Goal: Task Accomplishment & Management: Use online tool/utility

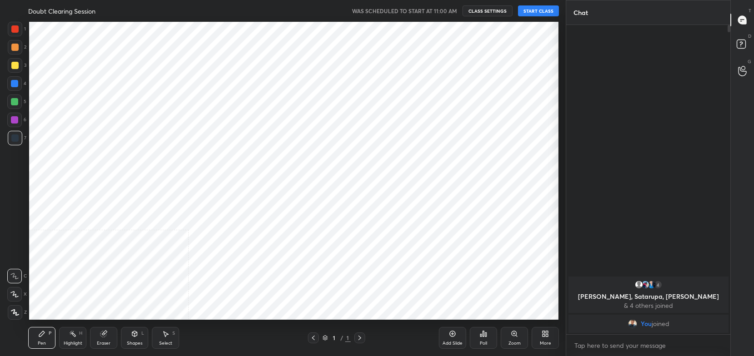
scroll to position [45158, 44927]
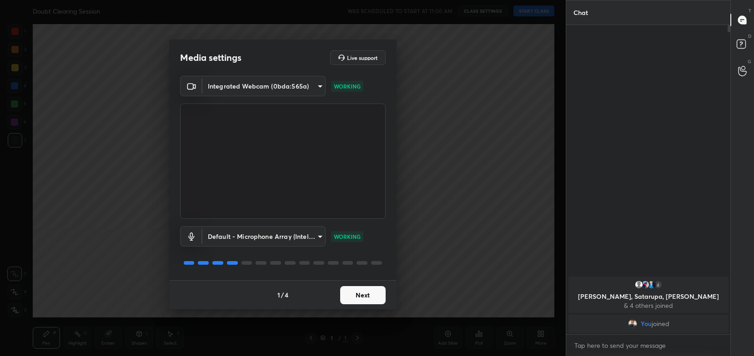
click at [351, 296] on button "Next" at bounding box center [362, 295] width 45 height 18
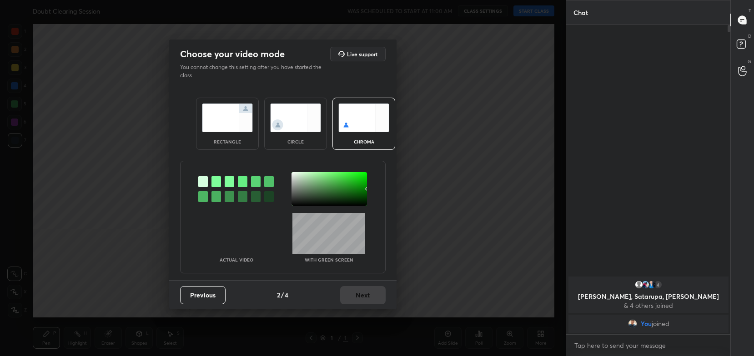
click at [226, 126] on img at bounding box center [227, 118] width 51 height 29
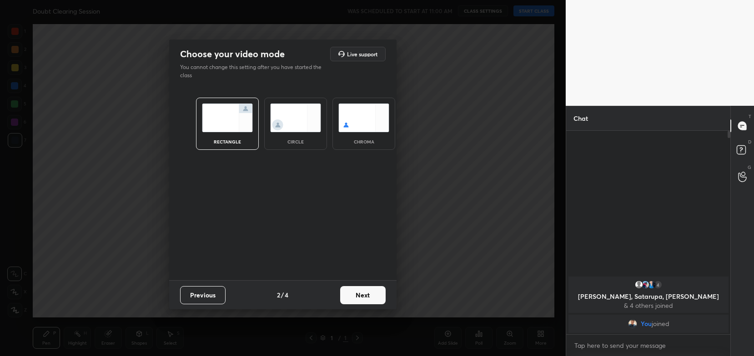
scroll to position [126, 162]
click at [371, 299] on button "Next" at bounding box center [362, 295] width 45 height 18
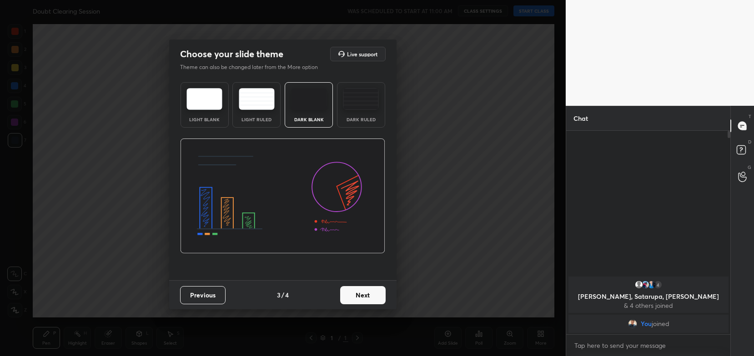
click at [371, 299] on button "Next" at bounding box center [362, 295] width 45 height 18
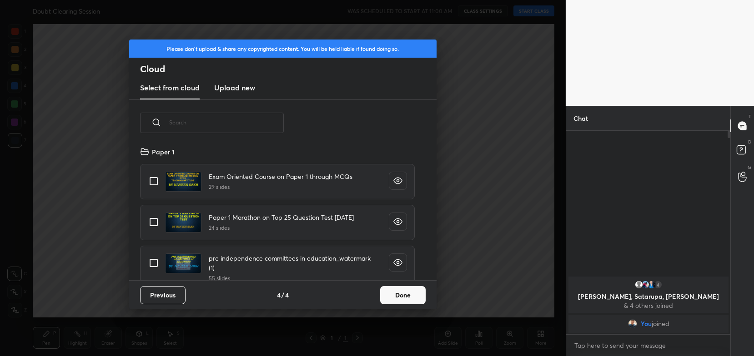
scroll to position [135, 292]
click at [392, 294] on button "Done" at bounding box center [402, 295] width 45 height 18
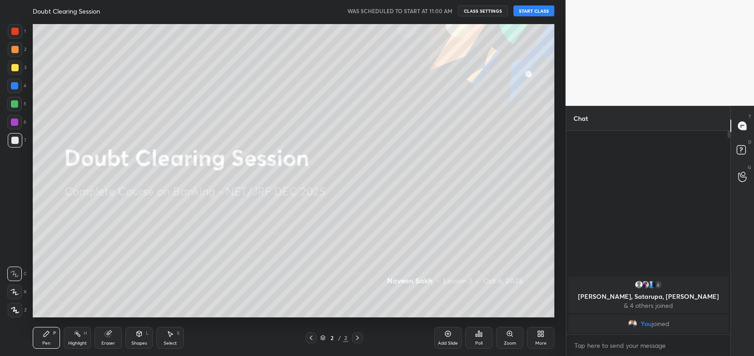
click at [521, 8] on button "START CLASS" at bounding box center [533, 10] width 41 height 11
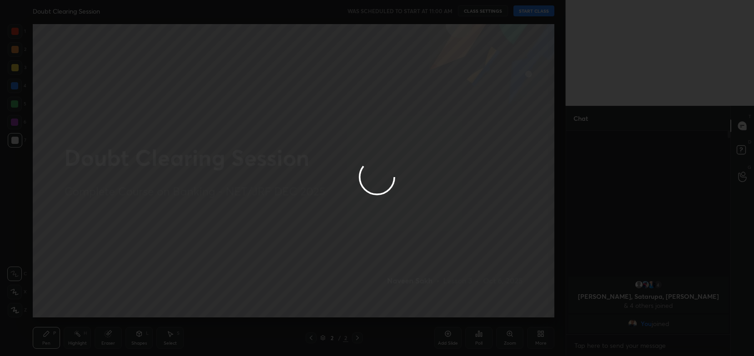
type textarea "x"
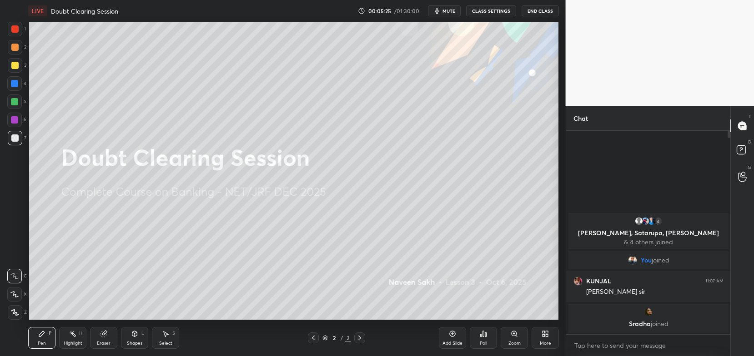
scroll to position [45158, 44927]
click at [515, 12] on div "00:05:25 / 01:30:00 mute CLASS SETTINGS End Class" at bounding box center [458, 10] width 201 height 11
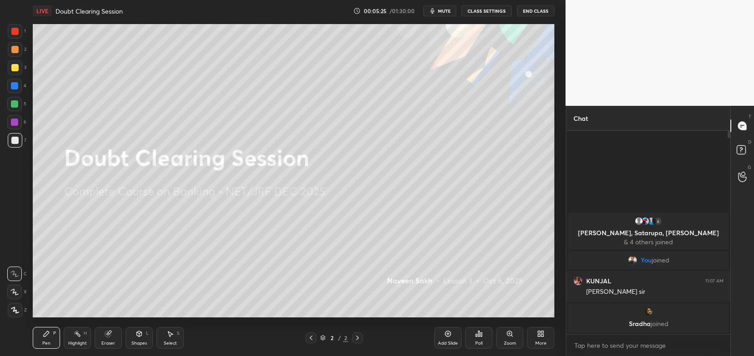
click at [494, 8] on button "CLASS SETTINGS" at bounding box center [486, 10] width 50 height 11
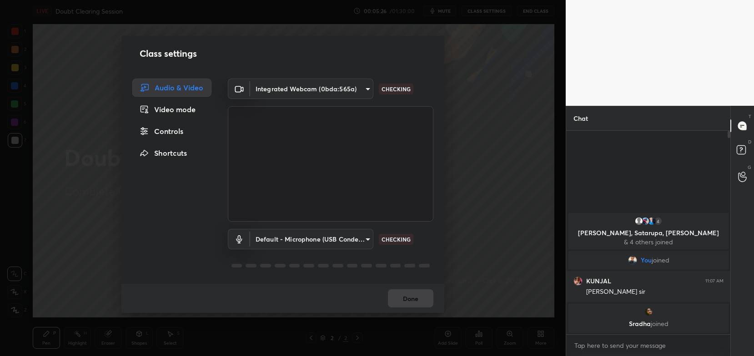
click at [484, 9] on div "Class settings Audio & Video Video mode Controls Shortcuts Integrated Webcam (0…" at bounding box center [282, 178] width 565 height 356
click at [344, 86] on body "1 2 3 4 5 6 7 C X Z C X Z E E Erase all H H LIVE Doubt Clearing Session 00:05:2…" at bounding box center [377, 178] width 754 height 356
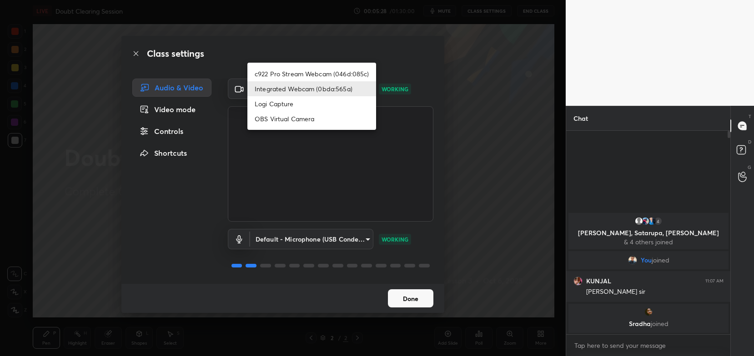
click at [341, 70] on li "c922 Pro Stream Webcam (046d:085c)" at bounding box center [311, 73] width 129 height 15
type input "54468e0a0dcfccf1994057bffcdd7b820cc8d0b5c40f8120801f482969bffc57"
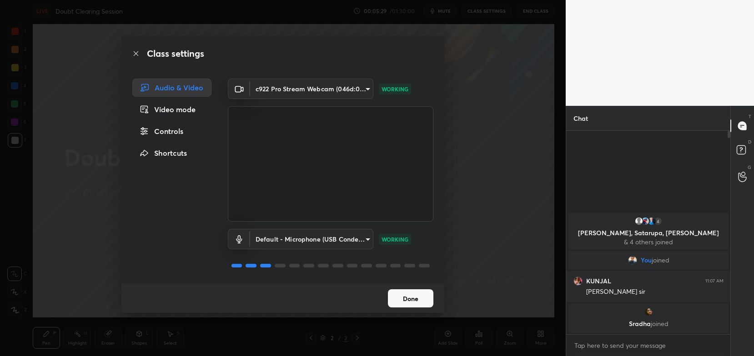
click at [406, 296] on button "Done" at bounding box center [410, 299] width 45 height 18
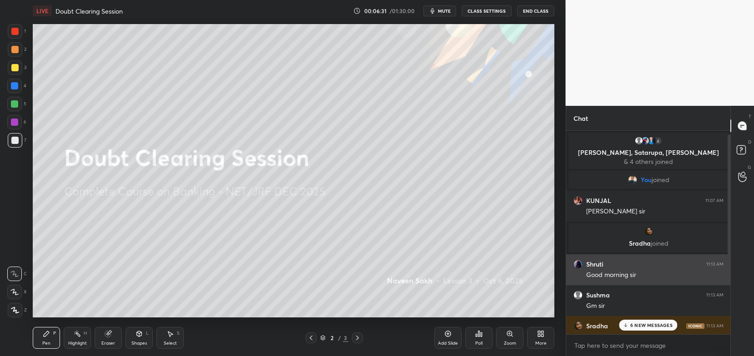
scroll to position [115, 0]
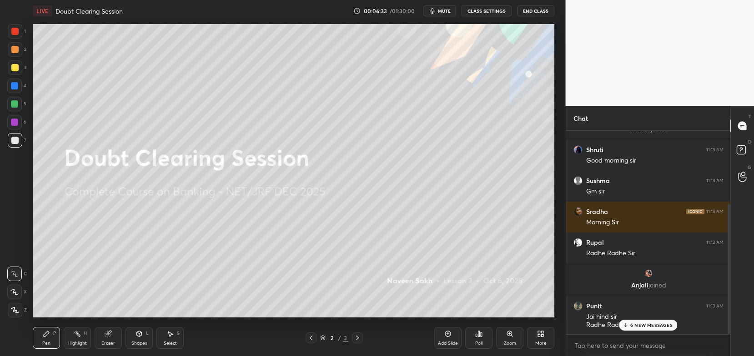
click at [638, 331] on div "6 NEW MESSAGES" at bounding box center [648, 325] width 58 height 11
click at [498, 9] on button "CLASS SETTINGS" at bounding box center [486, 10] width 50 height 11
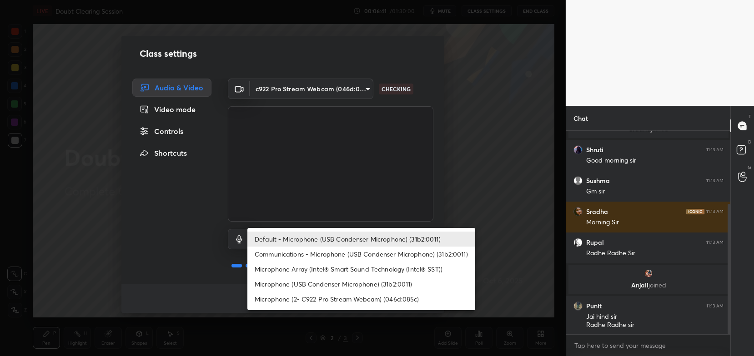
click at [353, 242] on body "1 2 3 4 5 6 7 C X Z C X Z E E Erase all H H LIVE Doubt Clearing Session 00:06:4…" at bounding box center [377, 178] width 754 height 356
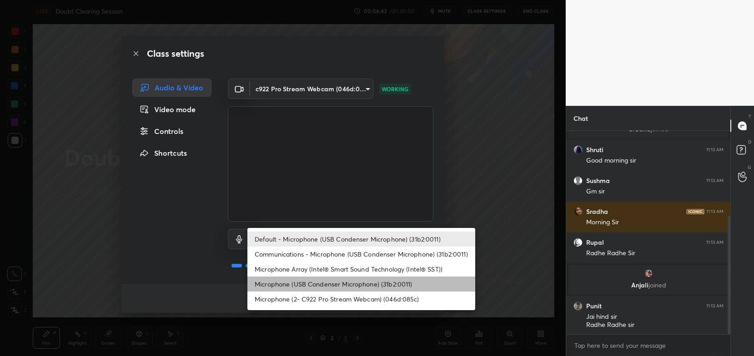
click at [357, 290] on li "Microphone (USB Condenser Microphone) (31b2:0011)" at bounding box center [361, 284] width 228 height 15
type input "9af299c157385c7effb7d3c9b2a2334bb2d170e35642c087e2dee1aa168711d1"
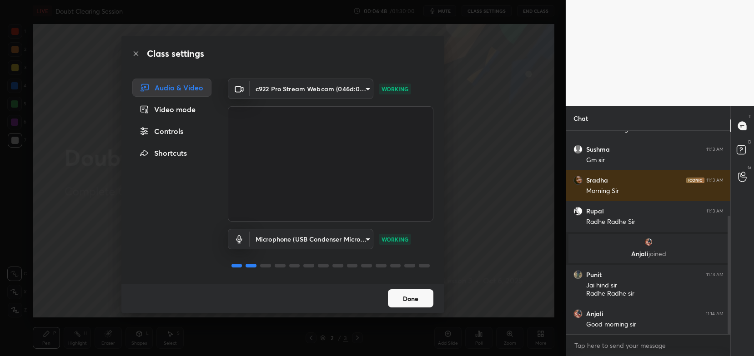
click at [425, 303] on button "Done" at bounding box center [410, 299] width 45 height 18
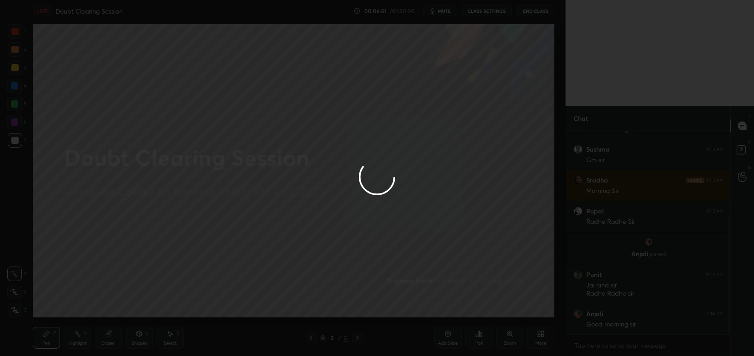
click at [550, 336] on div at bounding box center [377, 178] width 754 height 356
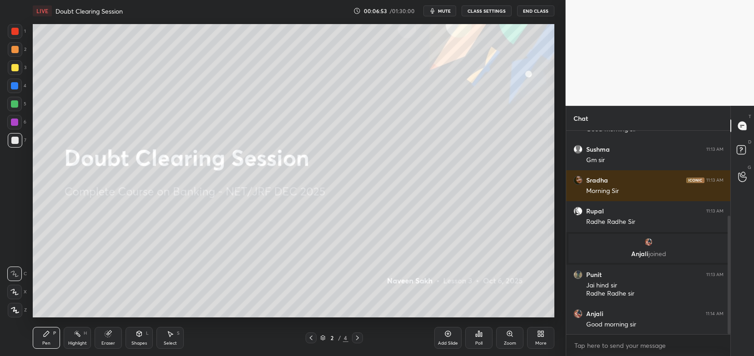
click at [541, 340] on div "More" at bounding box center [540, 338] width 27 height 22
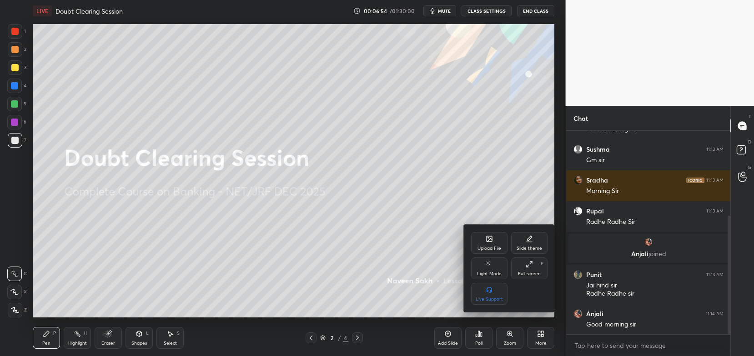
click at [487, 235] on icon at bounding box center [488, 238] width 7 height 7
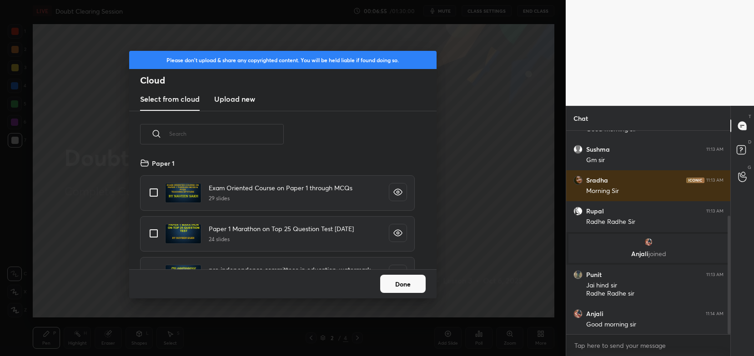
scroll to position [112, 292]
click at [229, 108] on new "Upload new" at bounding box center [234, 99] width 41 height 23
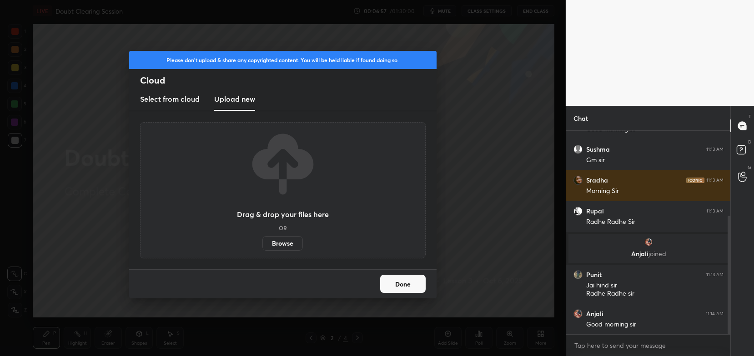
click at [292, 246] on label "Browse" at bounding box center [282, 243] width 40 height 15
click at [262, 246] on input "Browse" at bounding box center [262, 243] width 0 height 15
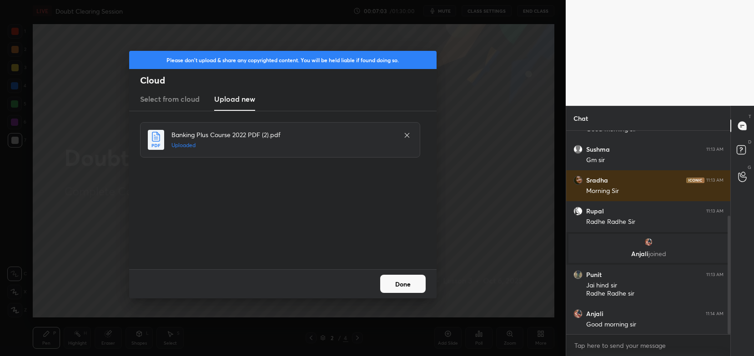
click at [404, 283] on button "Done" at bounding box center [402, 284] width 45 height 18
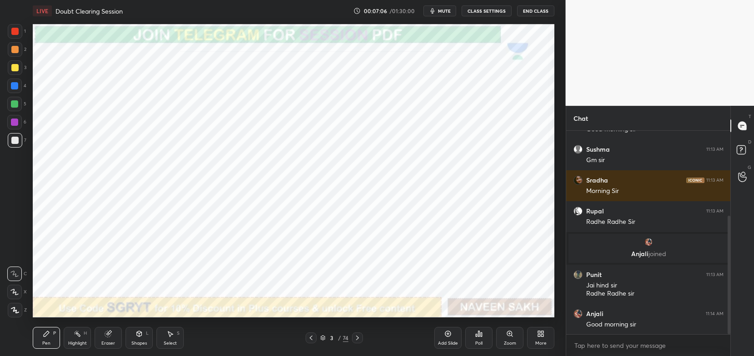
click at [360, 343] on div at bounding box center [357, 338] width 11 height 11
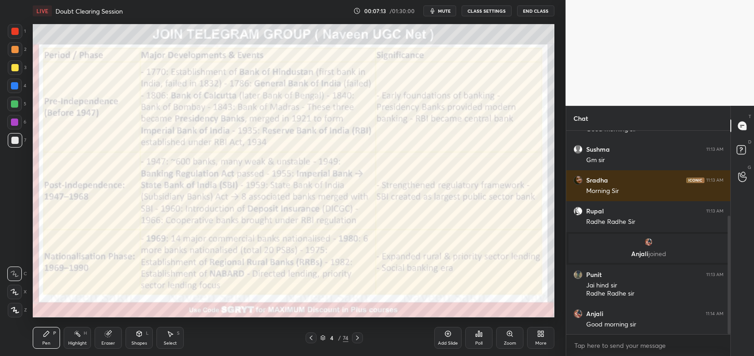
click at [361, 338] on div at bounding box center [357, 338] width 11 height 11
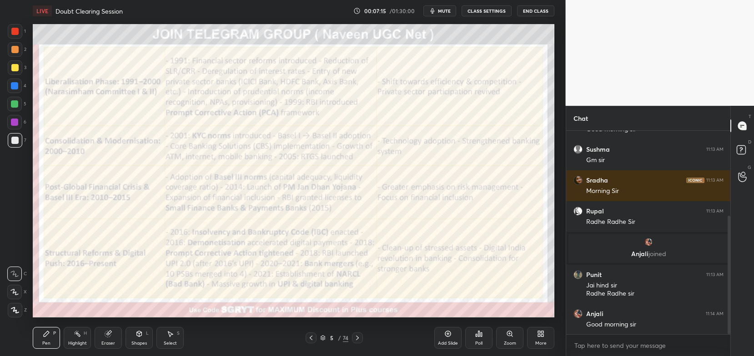
click at [325, 339] on div "5 / 74" at bounding box center [334, 338] width 28 height 8
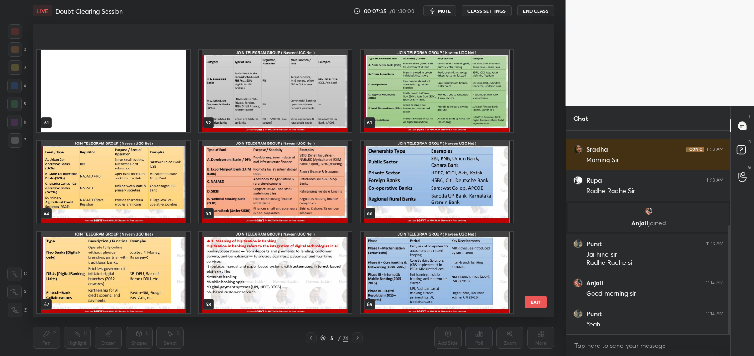
scroll to position [1883, 0]
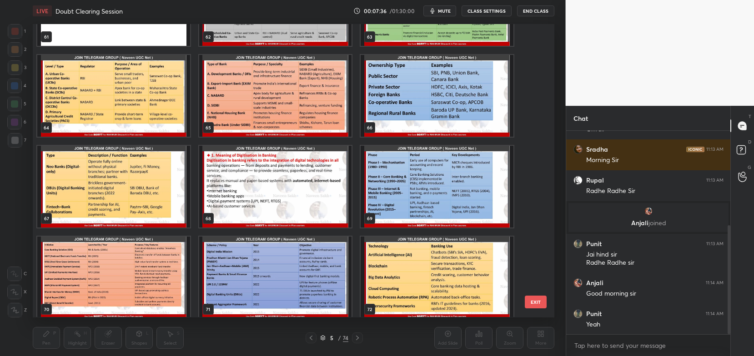
click at [296, 170] on img "grid" at bounding box center [275, 187] width 153 height 82
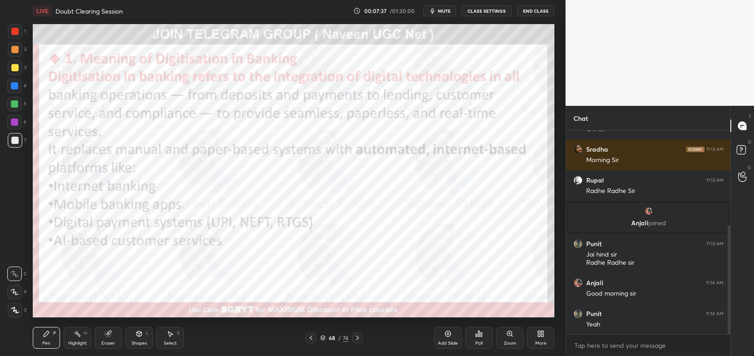
click at [296, 170] on img "grid" at bounding box center [275, 187] width 153 height 82
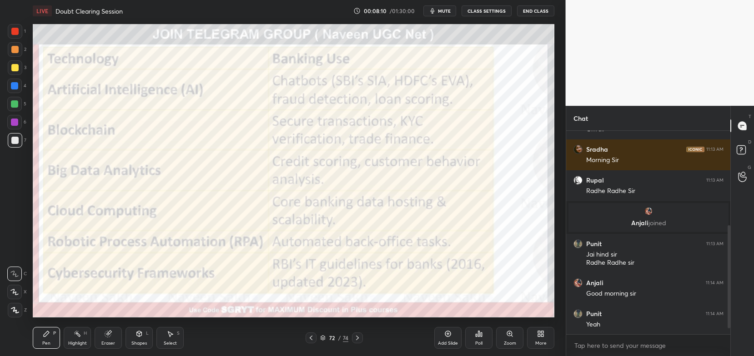
scroll to position [209, 0]
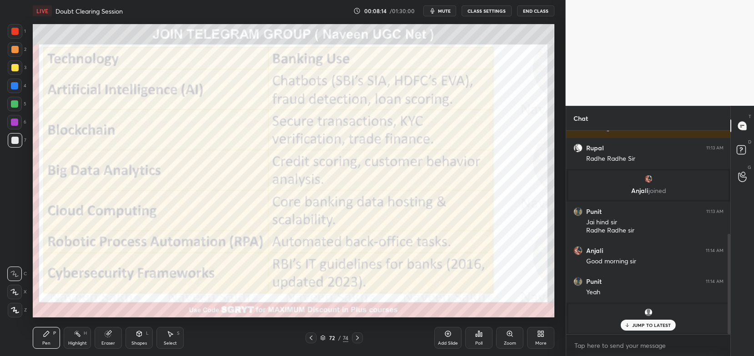
click at [646, 323] on p "JUMP TO LATEST" at bounding box center [651, 325] width 39 height 5
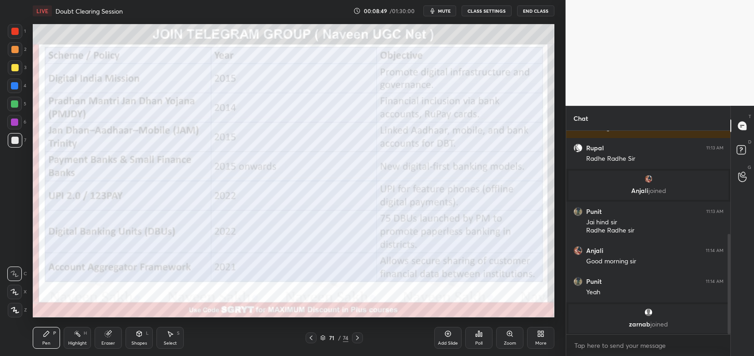
click at [320, 336] on icon at bounding box center [322, 337] width 5 height 5
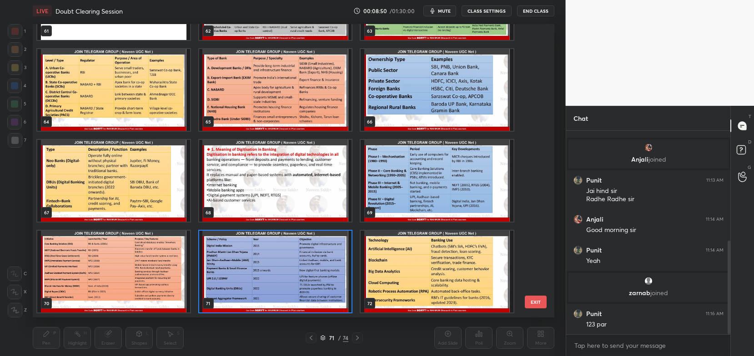
scroll to position [271, 0]
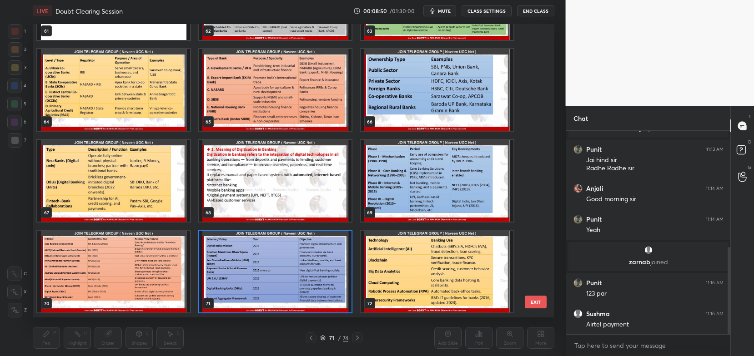
click at [291, 203] on img "grid" at bounding box center [275, 181] width 153 height 82
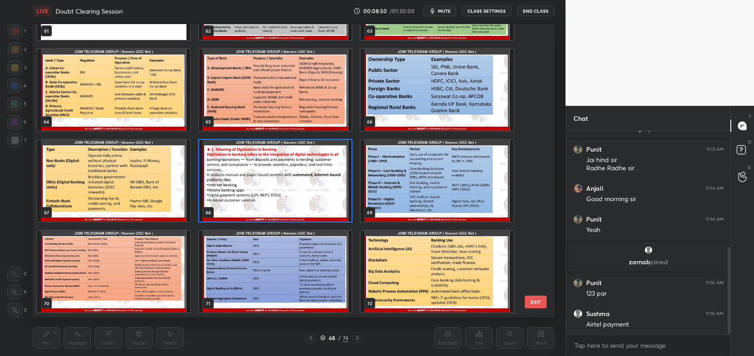
click at [291, 203] on img "grid" at bounding box center [275, 181] width 153 height 82
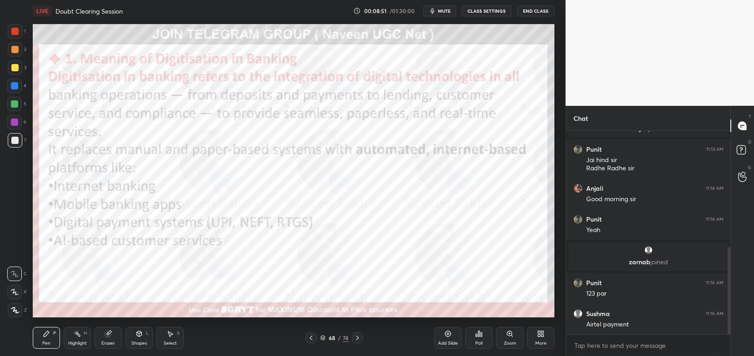
click at [291, 203] on img "grid" at bounding box center [275, 181] width 153 height 82
click at [321, 334] on div "68 / 74" at bounding box center [333, 338] width 57 height 11
click at [321, 340] on icon at bounding box center [322, 339] width 5 height 1
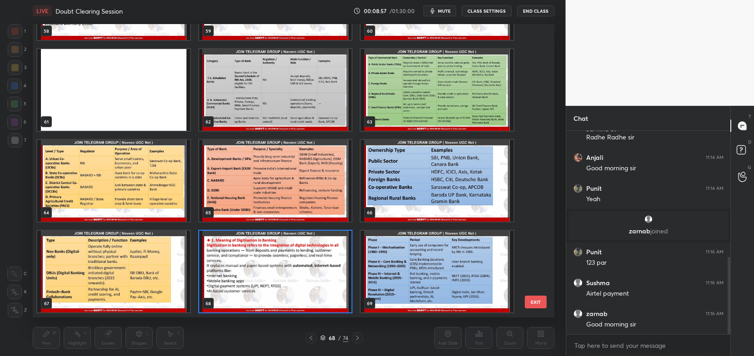
scroll to position [335, 0]
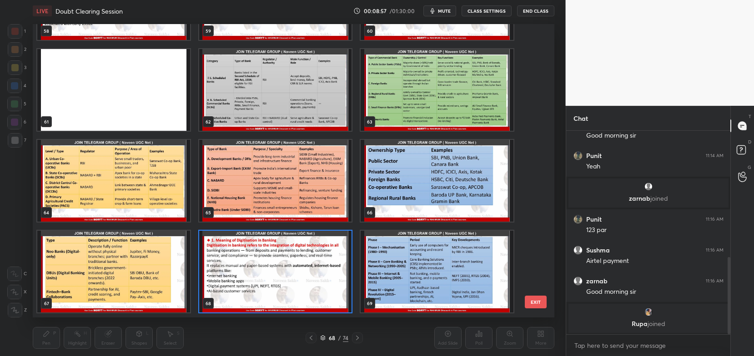
click at [328, 103] on img "grid" at bounding box center [275, 91] width 153 height 82
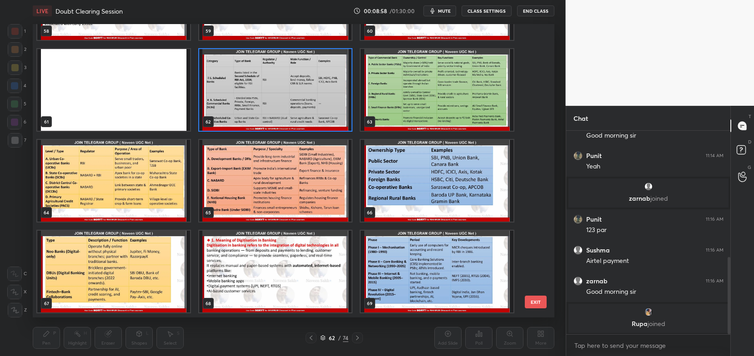
click at [328, 103] on img "grid" at bounding box center [275, 91] width 153 height 82
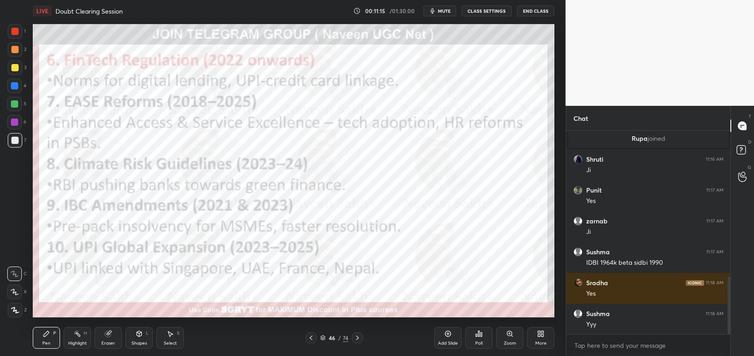
scroll to position [551, 0]
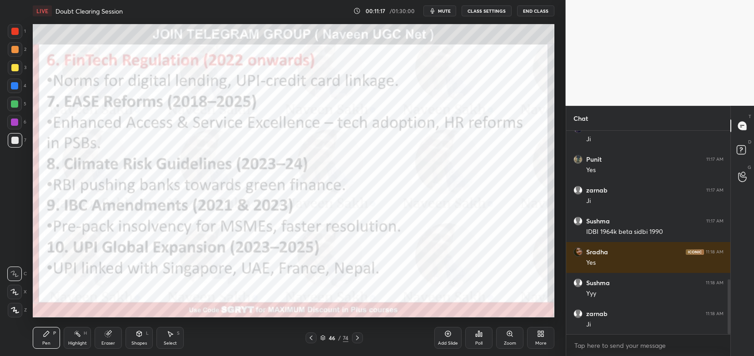
click at [325, 339] on icon at bounding box center [322, 339] width 5 height 1
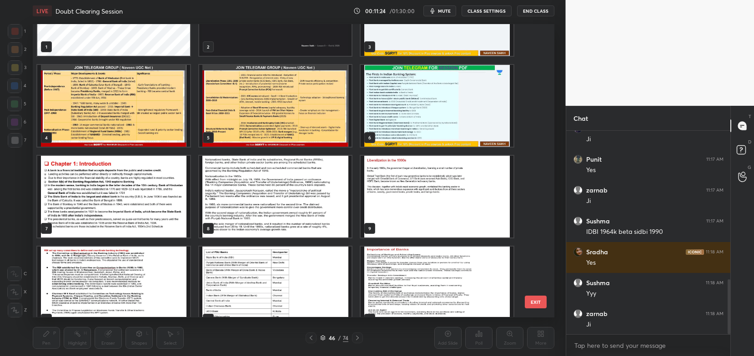
scroll to position [0, 0]
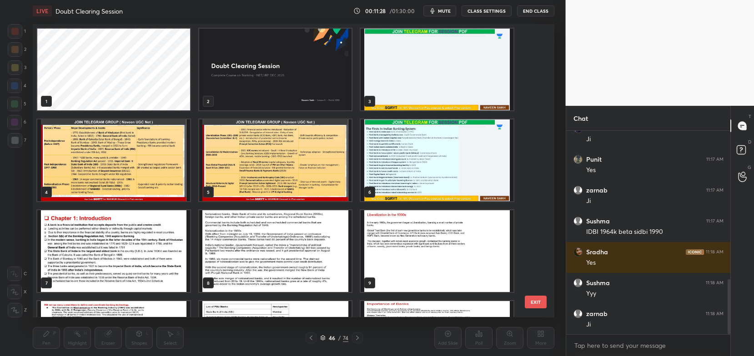
click at [440, 178] on img "grid" at bounding box center [436, 161] width 153 height 82
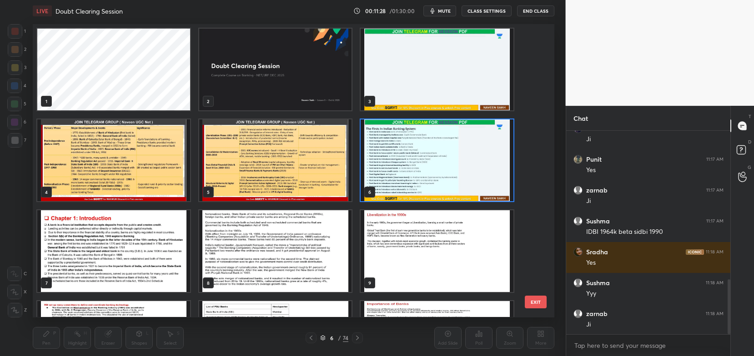
click at [440, 178] on img "grid" at bounding box center [436, 161] width 153 height 82
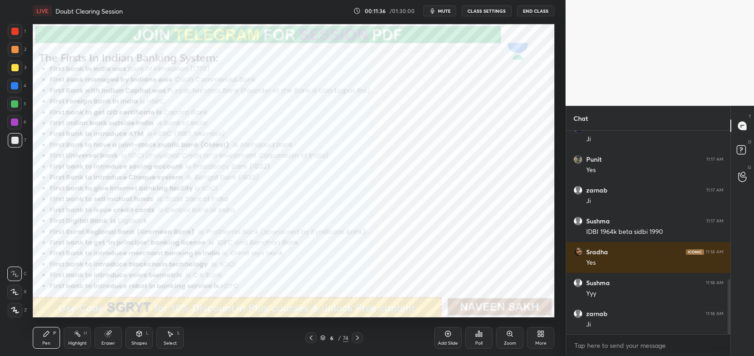
click at [9, 35] on div at bounding box center [15, 31] width 15 height 15
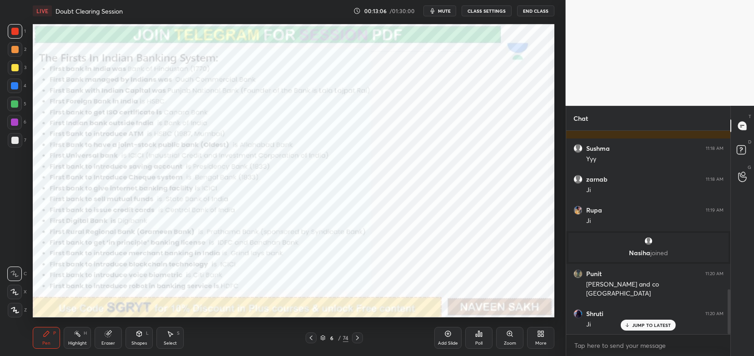
scroll to position [716, 0]
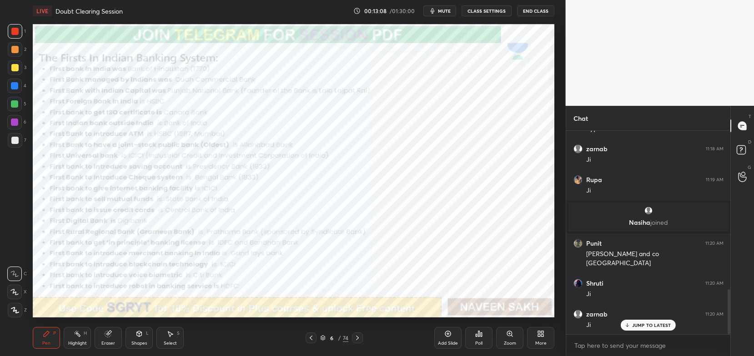
click at [110, 337] on icon at bounding box center [108, 333] width 7 height 7
click at [11, 312] on span "Erase all" at bounding box center [15, 310] width 14 height 6
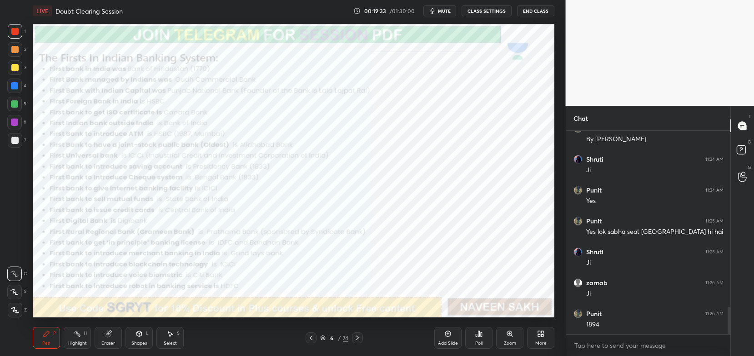
scroll to position [1346, 0]
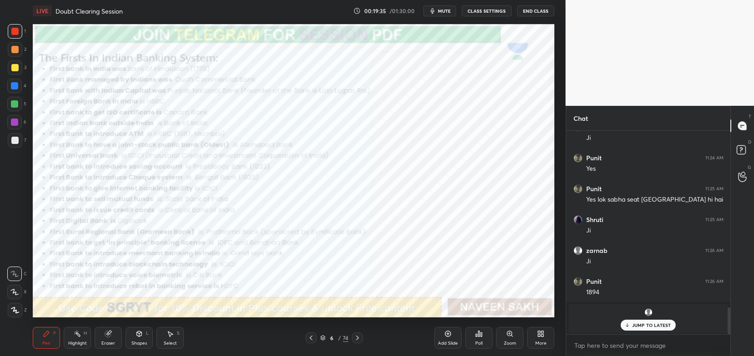
click at [662, 323] on p "JUMP TO LATEST" at bounding box center [651, 325] width 39 height 5
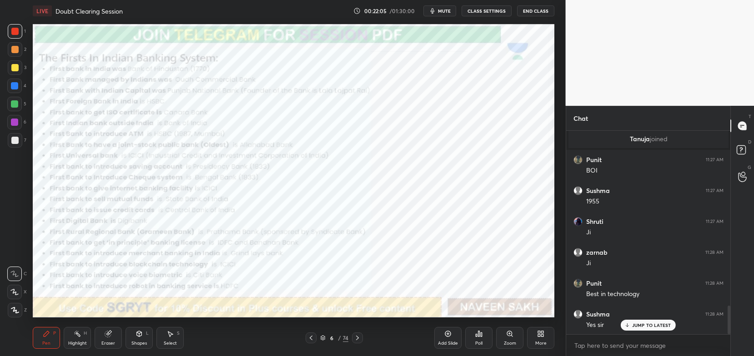
scroll to position [1275, 0]
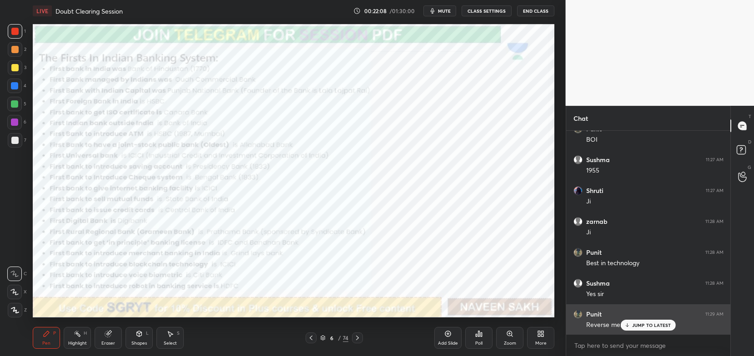
click at [655, 326] on p "JUMP TO LATEST" at bounding box center [651, 325] width 39 height 5
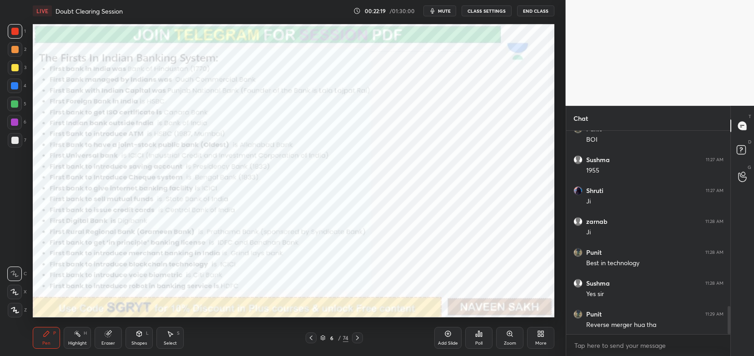
click at [539, 344] on div "More" at bounding box center [540, 343] width 11 height 5
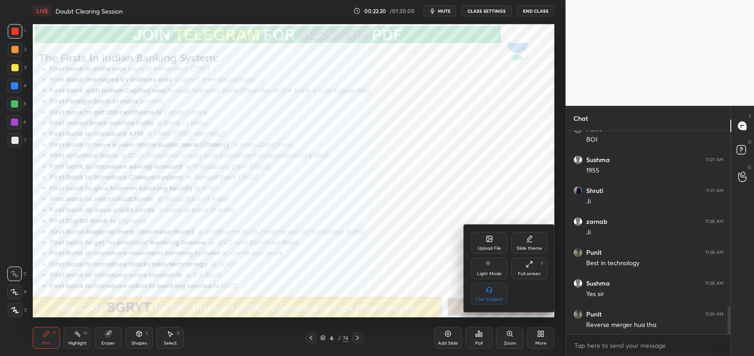
click at [530, 243] on icon at bounding box center [528, 238] width 7 height 7
click at [529, 296] on div "Dark Ruled" at bounding box center [529, 294] width 36 height 22
click at [540, 339] on div at bounding box center [377, 178] width 754 height 356
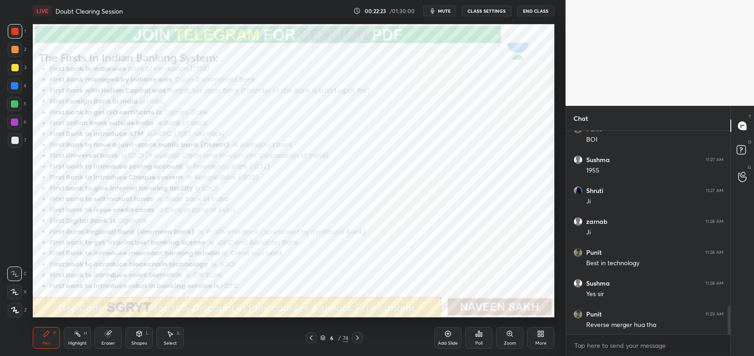
click at [452, 341] on div "Add Slide" at bounding box center [448, 343] width 20 height 5
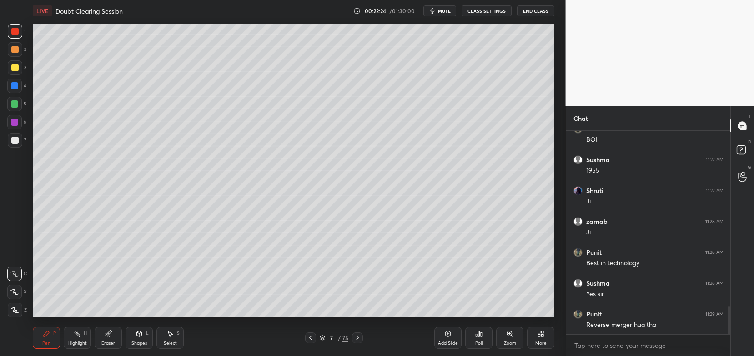
click at [18, 70] on div at bounding box center [15, 67] width 15 height 15
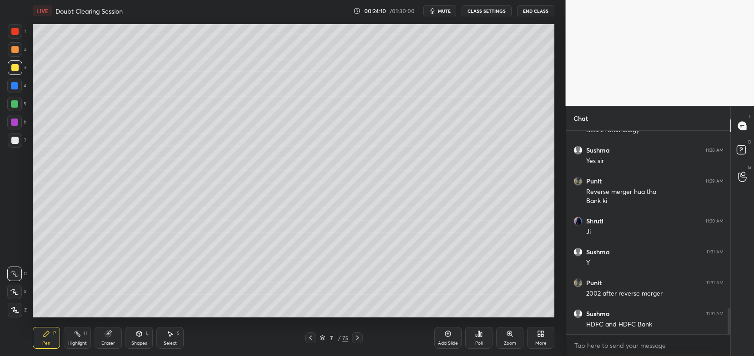
scroll to position [1438, 0]
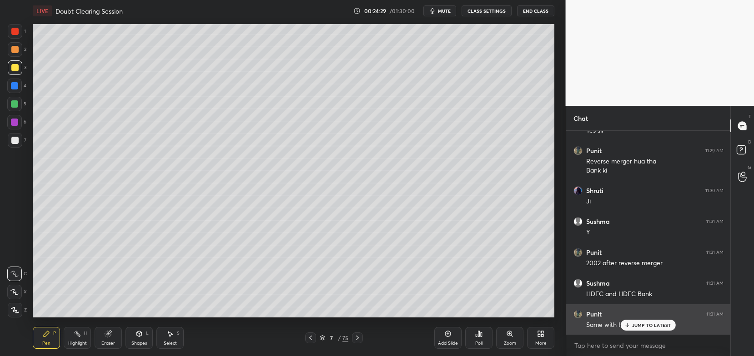
click at [635, 326] on p "JUMP TO LATEST" at bounding box center [651, 325] width 39 height 5
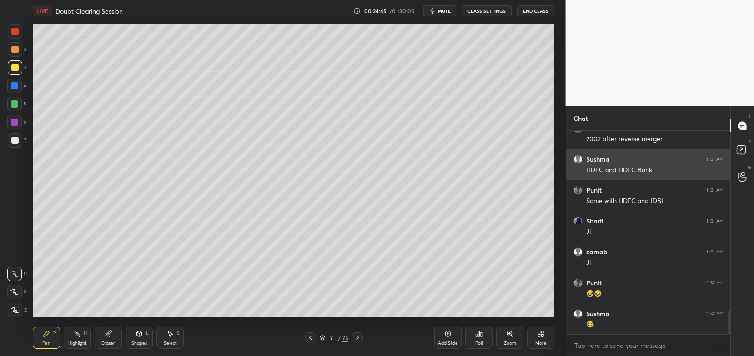
scroll to position [1593, 0]
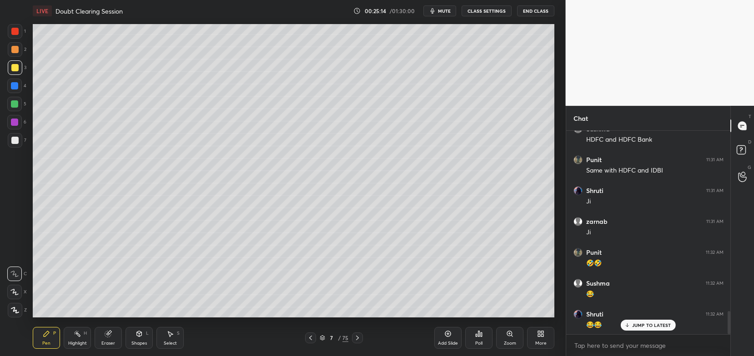
click at [110, 333] on icon at bounding box center [108, 333] width 5 height 5
click at [49, 336] on icon at bounding box center [46, 333] width 7 height 7
click at [310, 340] on icon at bounding box center [310, 338] width 3 height 5
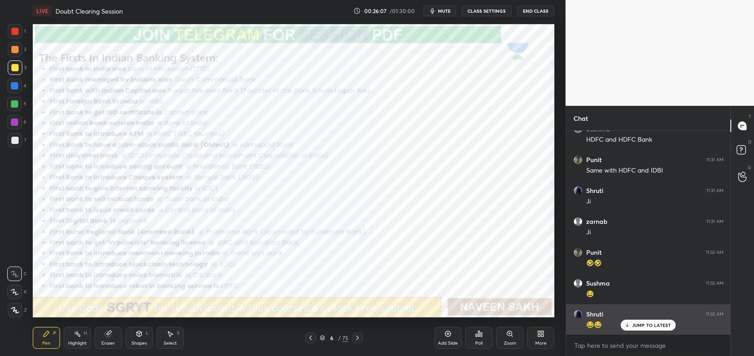
click at [643, 326] on p "JUMP TO LATEST" at bounding box center [651, 325] width 39 height 5
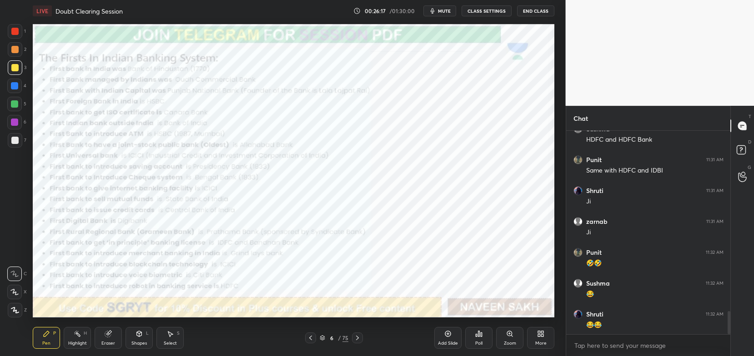
click at [540, 339] on div "More" at bounding box center [540, 338] width 27 height 22
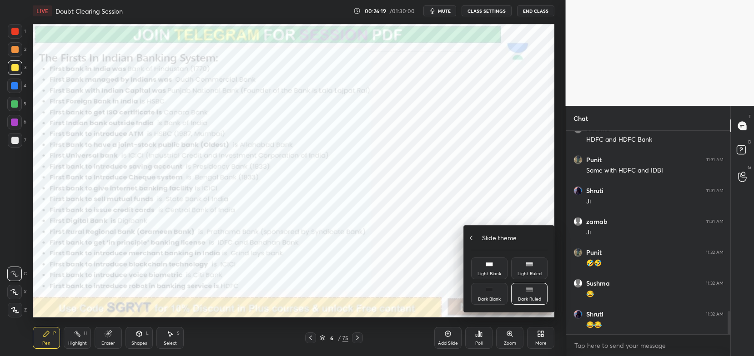
click at [474, 237] on icon at bounding box center [470, 238] width 7 height 7
click at [488, 209] on div at bounding box center [377, 178] width 754 height 356
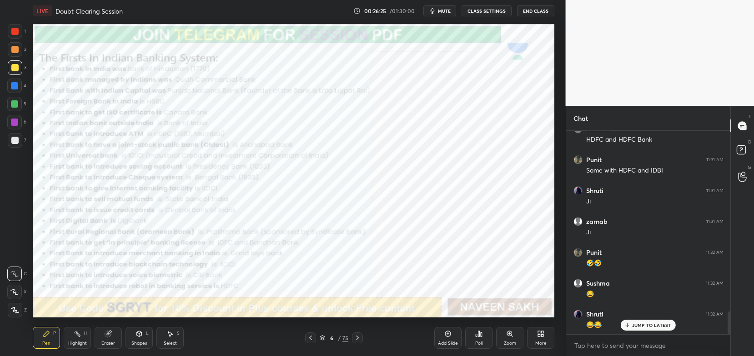
scroll to position [1624, 0]
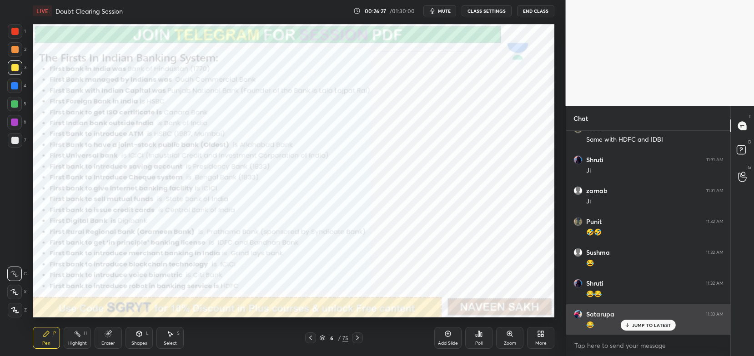
click at [637, 327] on p "JUMP TO LATEST" at bounding box center [651, 325] width 39 height 5
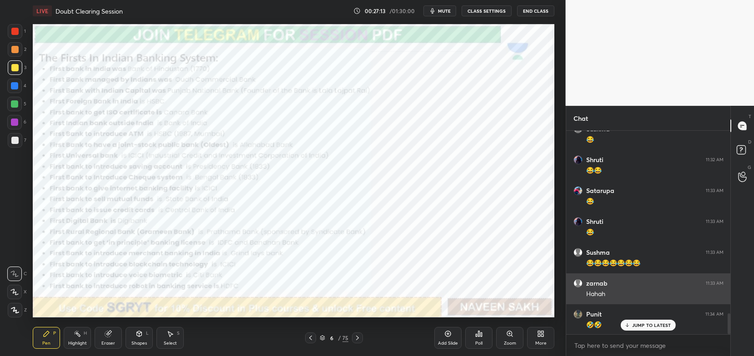
scroll to position [1778, 0]
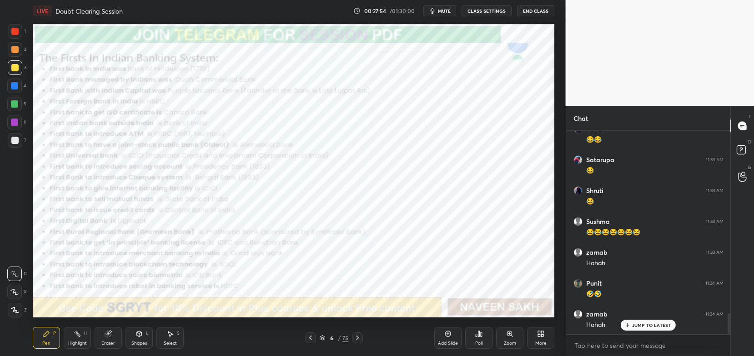
click at [312, 340] on icon at bounding box center [310, 338] width 7 height 7
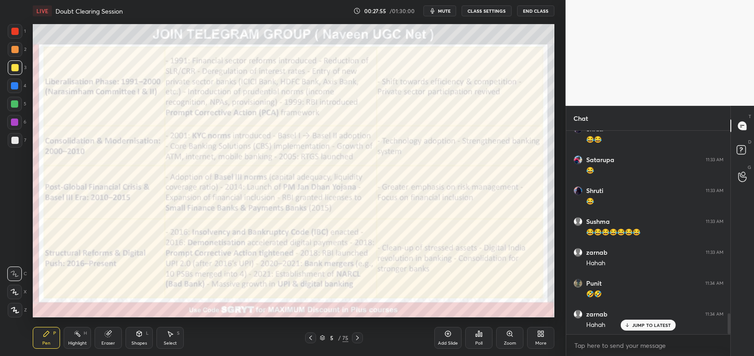
click at [310, 336] on icon at bounding box center [310, 338] width 7 height 7
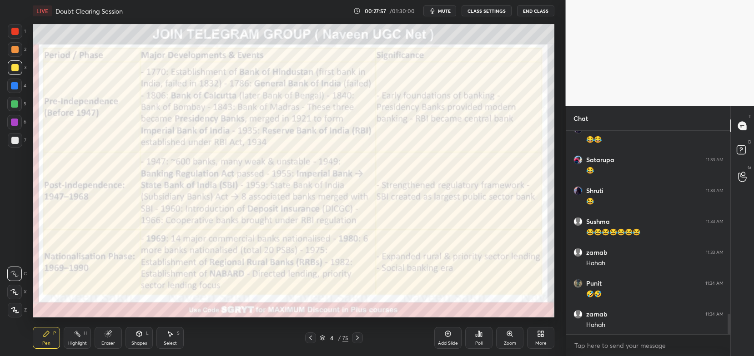
scroll to position [1810, 0]
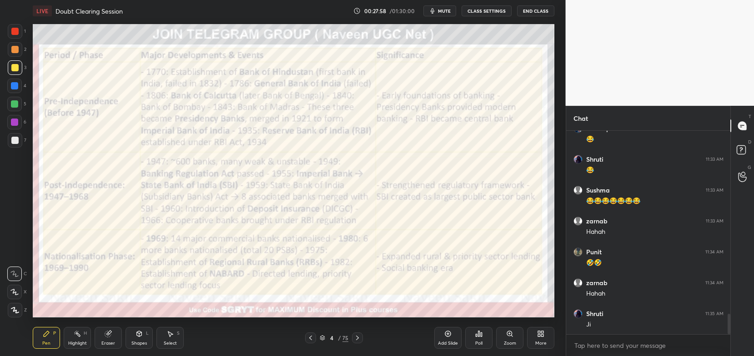
click at [18, 30] on div at bounding box center [14, 31] width 7 height 7
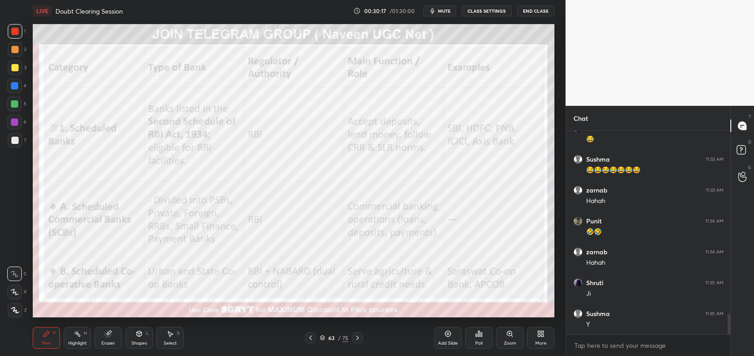
click at [449, 340] on div "Add Slide" at bounding box center [447, 338] width 27 height 22
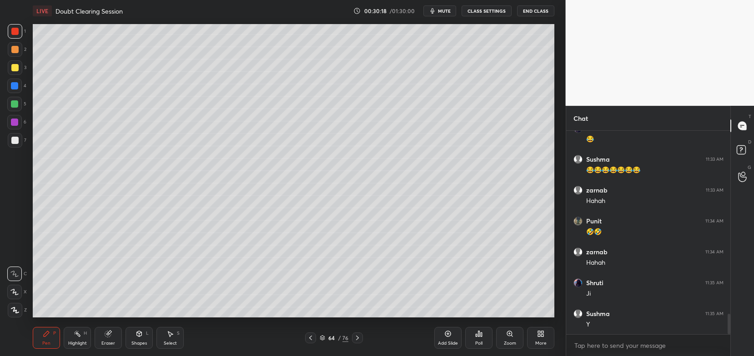
click at [19, 137] on div at bounding box center [15, 140] width 15 height 15
click at [15, 295] on icon at bounding box center [14, 292] width 7 height 5
click at [15, 51] on div at bounding box center [14, 49] width 7 height 7
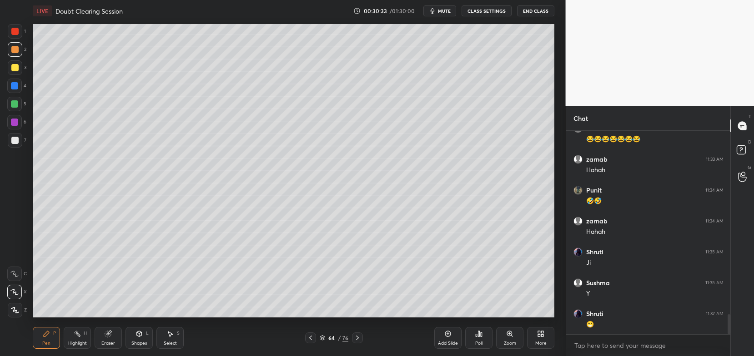
scroll to position [1902, 0]
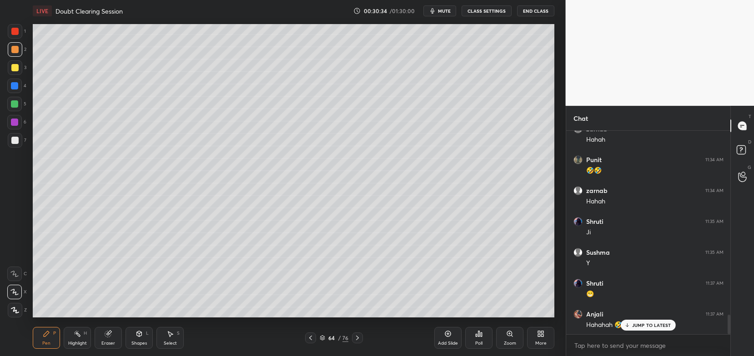
click at [12, 70] on div at bounding box center [14, 67] width 7 height 7
click at [19, 295] on div at bounding box center [14, 292] width 15 height 15
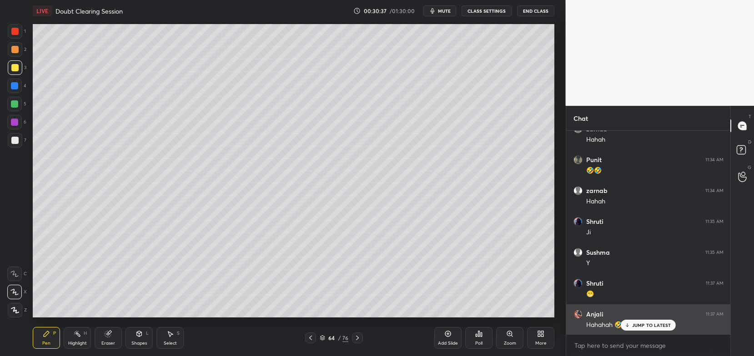
click at [642, 327] on p "JUMP TO LATEST" at bounding box center [651, 325] width 39 height 5
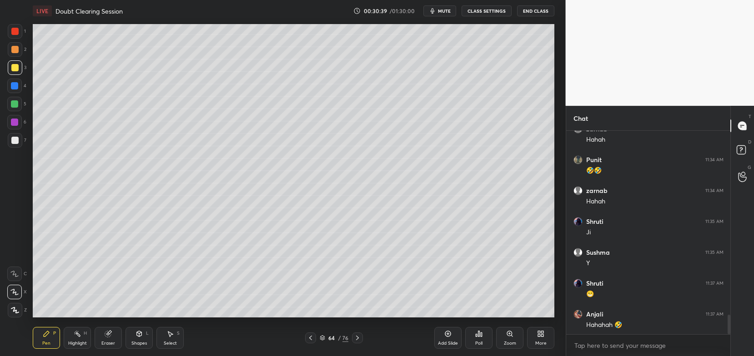
click at [138, 335] on icon at bounding box center [139, 333] width 5 height 5
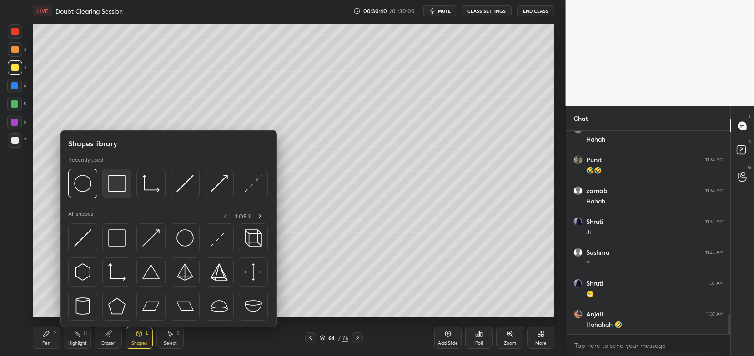
click at [118, 180] on img at bounding box center [116, 183] width 17 height 17
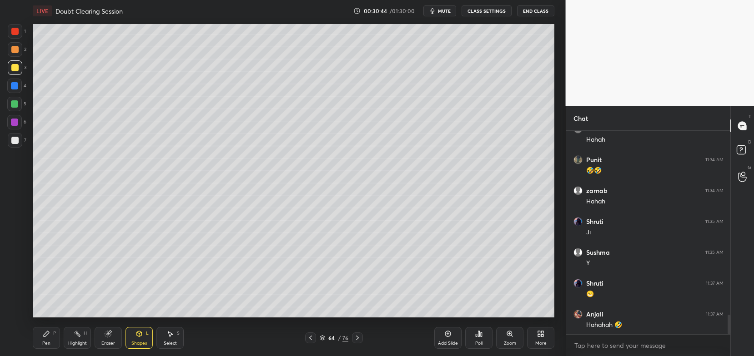
click at [44, 340] on div "Pen P" at bounding box center [46, 338] width 27 height 22
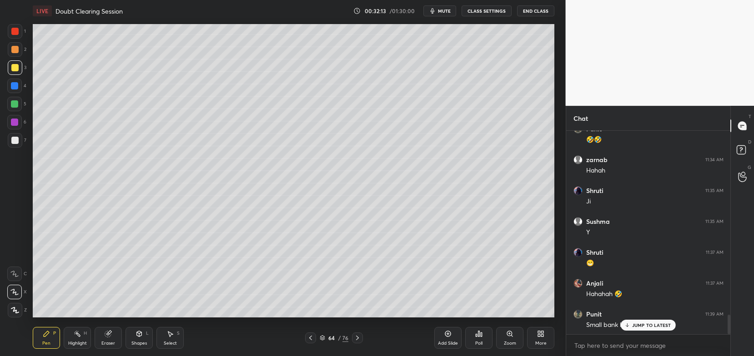
click at [651, 326] on p "JUMP TO LATEST" at bounding box center [651, 325] width 39 height 5
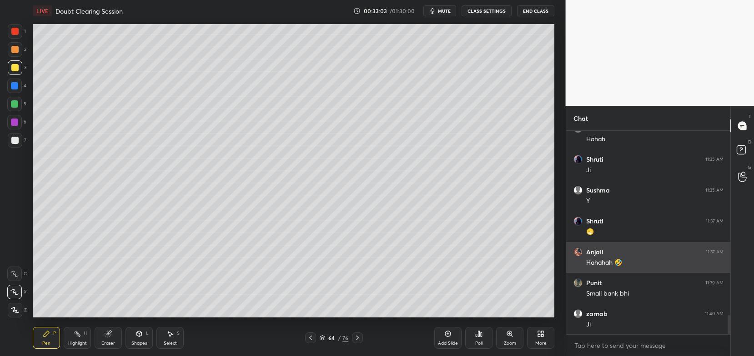
scroll to position [1995, 0]
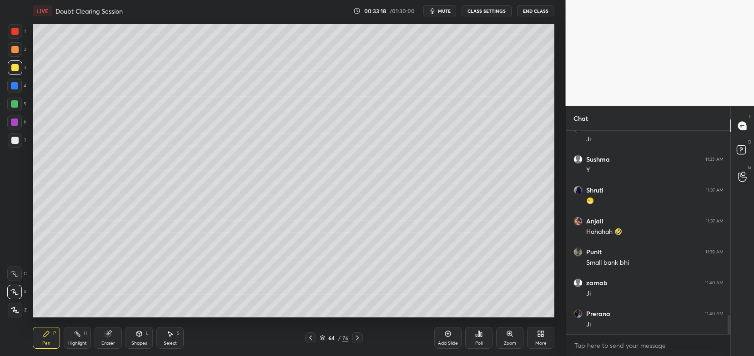
click at [310, 340] on icon at bounding box center [310, 338] width 7 height 7
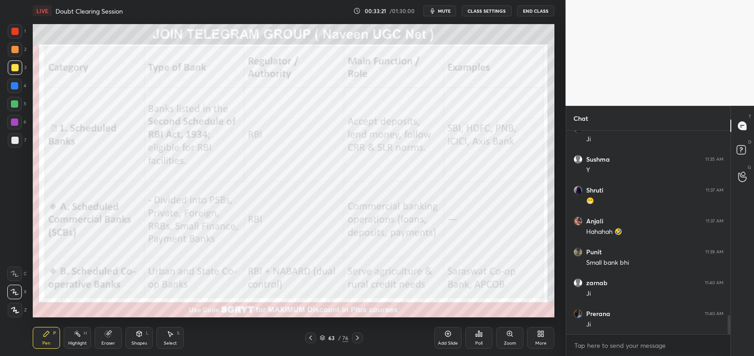
click at [15, 32] on div at bounding box center [14, 31] width 7 height 7
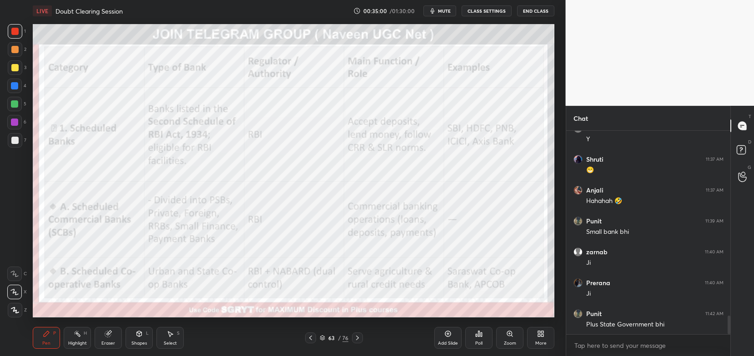
click at [359, 340] on icon at bounding box center [357, 338] width 7 height 7
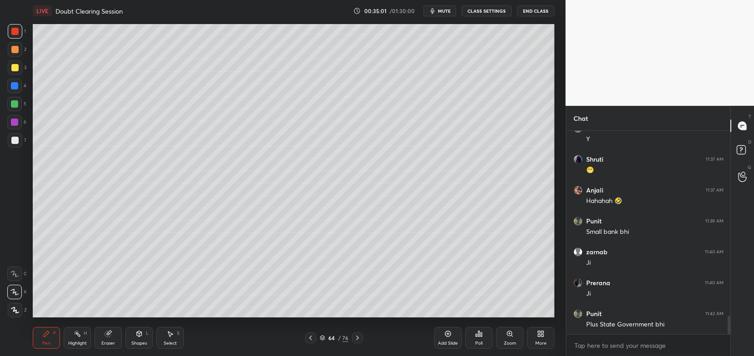
click at [359, 340] on icon at bounding box center [357, 338] width 7 height 7
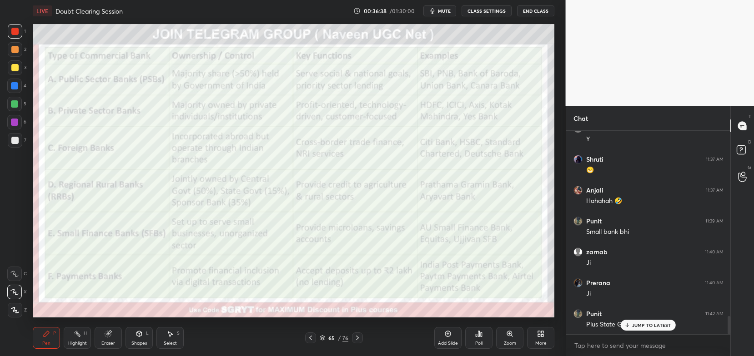
scroll to position [2056, 0]
click at [634, 328] on p "JUMP TO LATEST" at bounding box center [651, 325] width 39 height 5
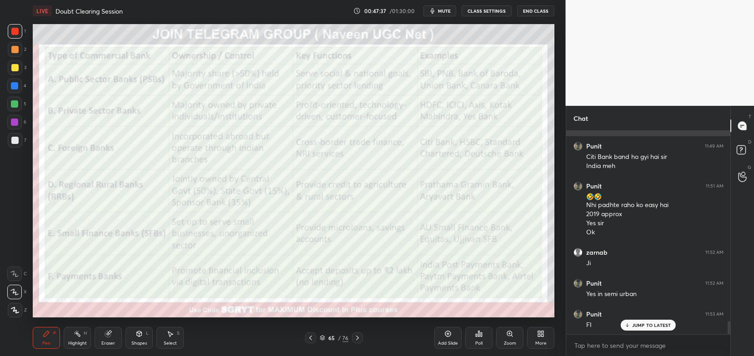
scroll to position [2981, 0]
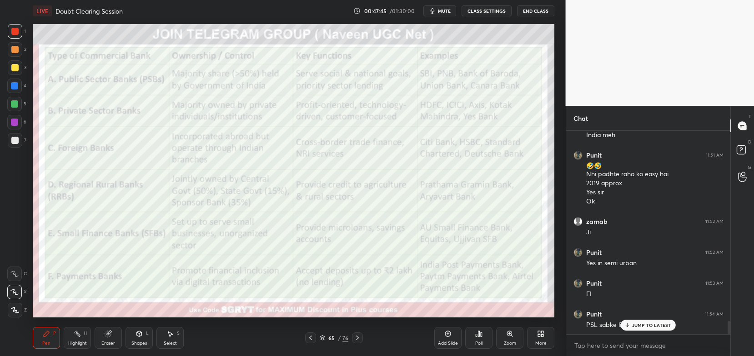
click at [646, 328] on p "JUMP TO LATEST" at bounding box center [651, 325] width 39 height 5
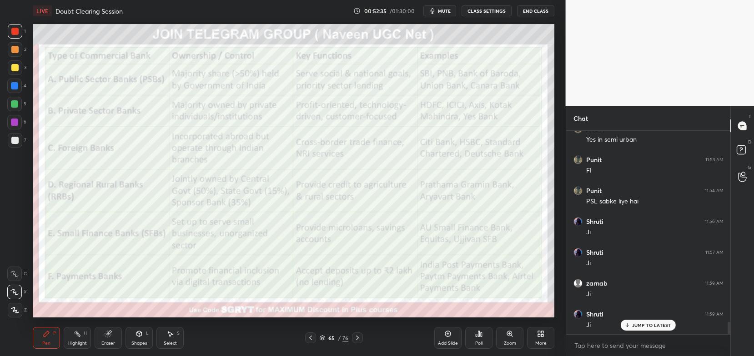
scroll to position [3136, 0]
click at [448, 13] on span "mute" at bounding box center [444, 11] width 13 height 6
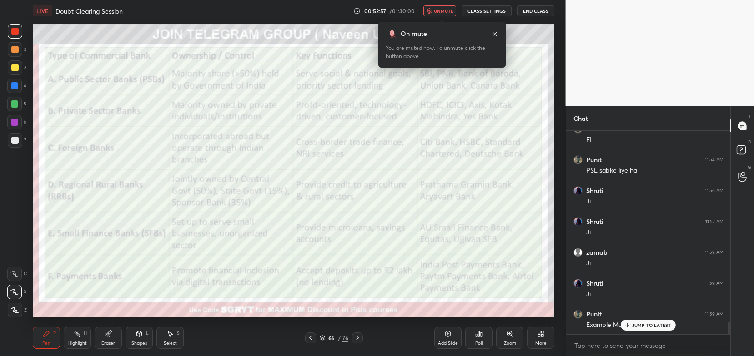
click at [438, 12] on span "unmute" at bounding box center [444, 11] width 20 height 6
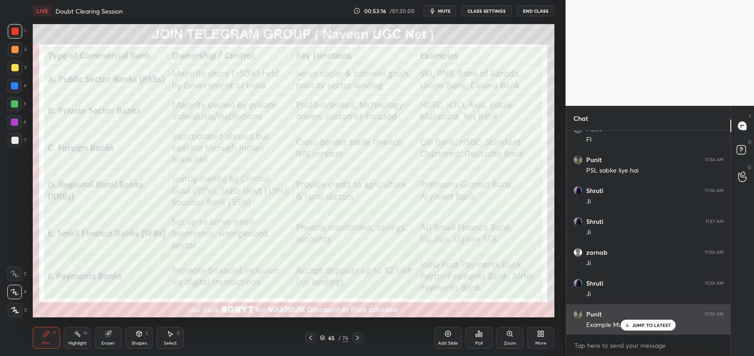
click at [642, 332] on div "[PERSON_NAME] 11:59 AM Example Muthoot" at bounding box center [648, 320] width 165 height 31
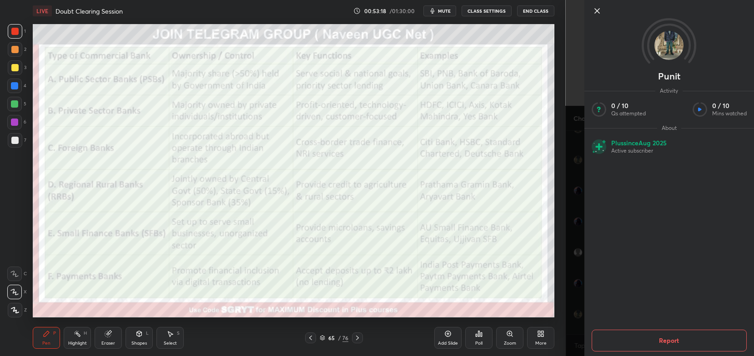
click at [571, 302] on div "[PERSON_NAME] Activity 0 / 10 Qs attempted 0 / 10 Mins watched About Plus since…" at bounding box center [659, 178] width 189 height 356
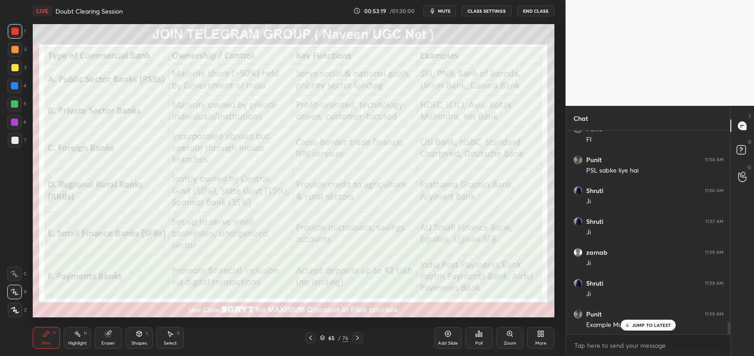
click at [645, 326] on p "JUMP TO LATEST" at bounding box center [651, 325] width 39 height 5
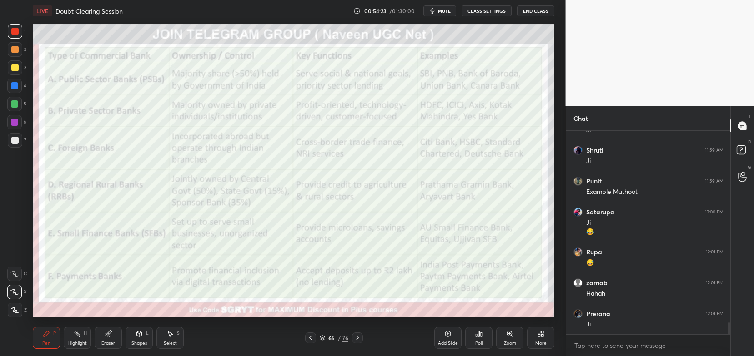
scroll to position [3299, 0]
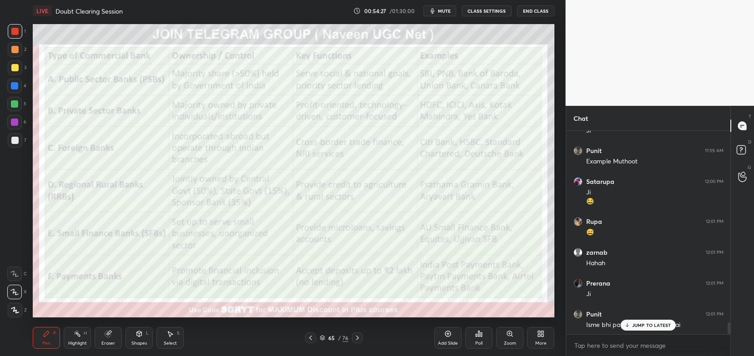
click at [649, 325] on p "JUMP TO LATEST" at bounding box center [651, 325] width 39 height 5
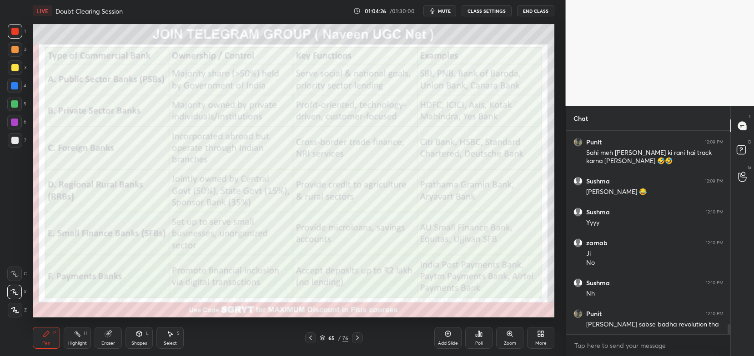
scroll to position [3987, 0]
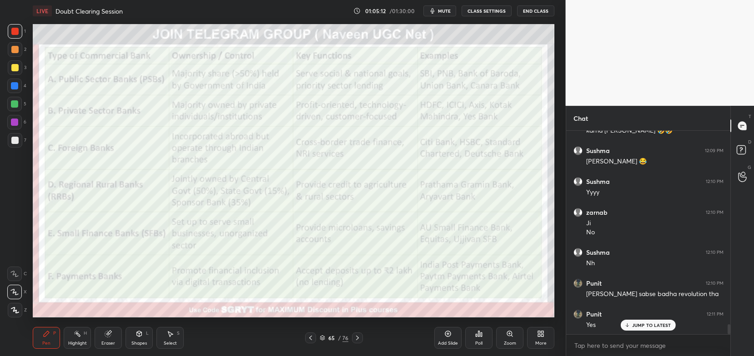
click at [357, 338] on icon at bounding box center [357, 338] width 3 height 5
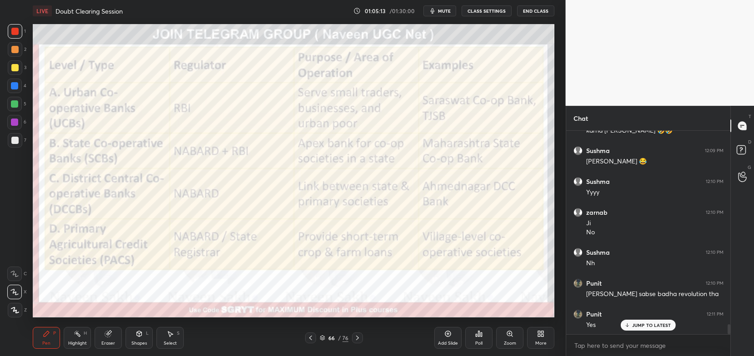
scroll to position [4026, 0]
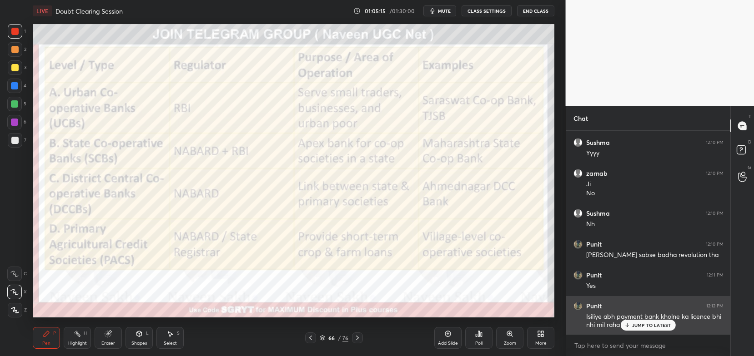
click at [650, 323] on p "JUMP TO LATEST" at bounding box center [651, 325] width 39 height 5
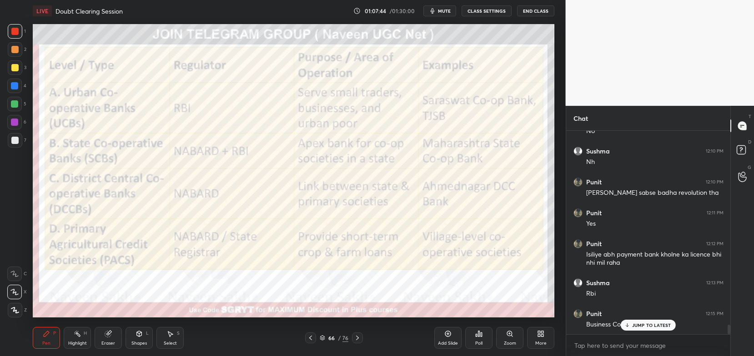
scroll to position [4118, 0]
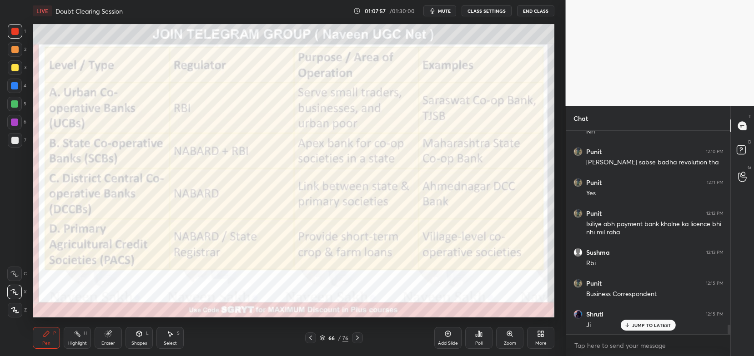
click at [366, 322] on div "Pen P Highlight H Eraser Shapes L Select S 66 / 76 Add Slide Poll Zoom More" at bounding box center [293, 338] width 521 height 36
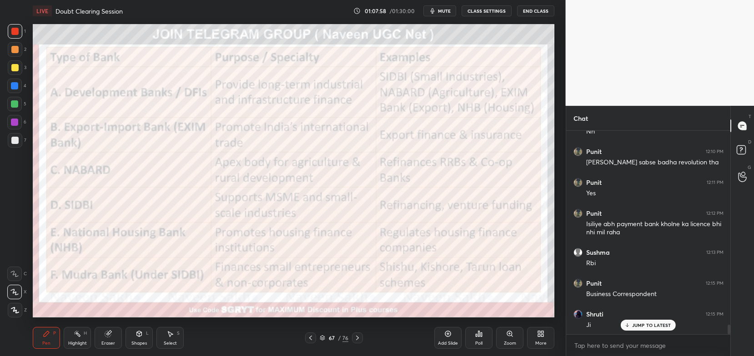
click at [366, 322] on div "Pen P Highlight H Eraser Shapes L Select S 67 / 76 Add Slide Poll Zoom More" at bounding box center [293, 338] width 521 height 36
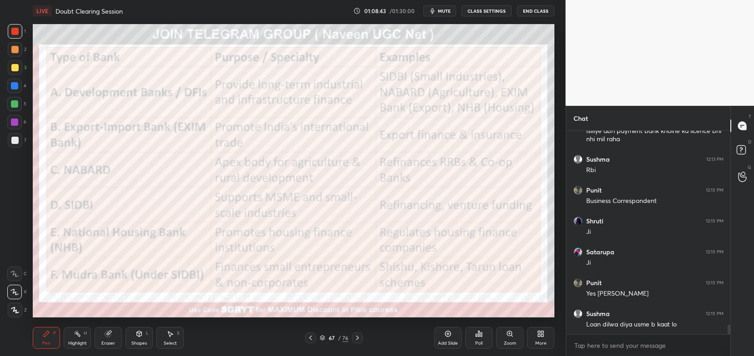
scroll to position [4244, 0]
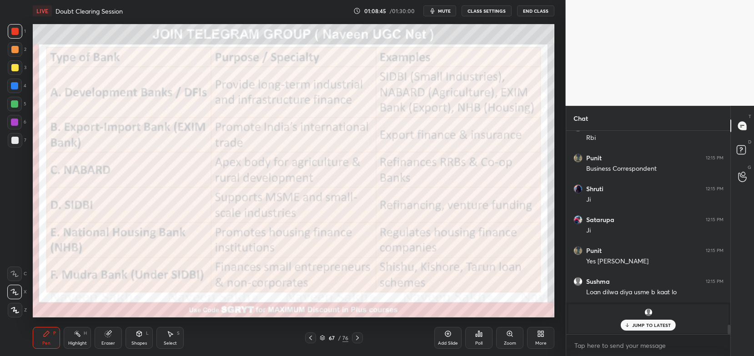
click at [634, 328] on p "JUMP TO LATEST" at bounding box center [651, 325] width 39 height 5
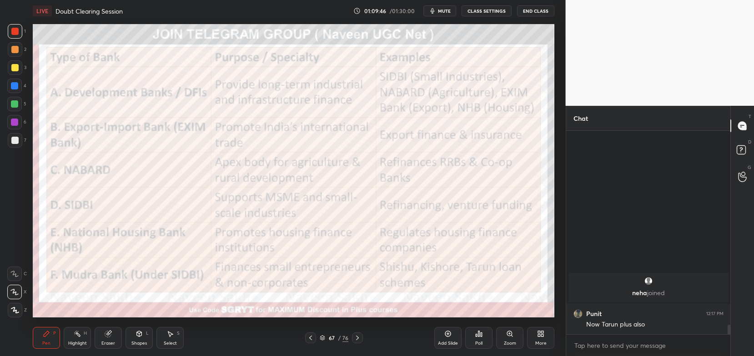
scroll to position [3311, 0]
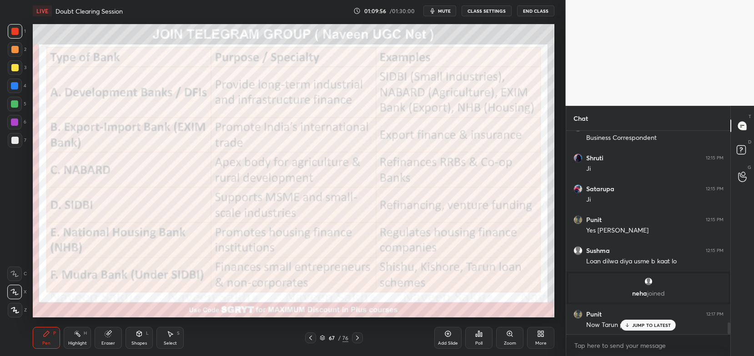
click at [644, 327] on p "JUMP TO LATEST" at bounding box center [651, 325] width 39 height 5
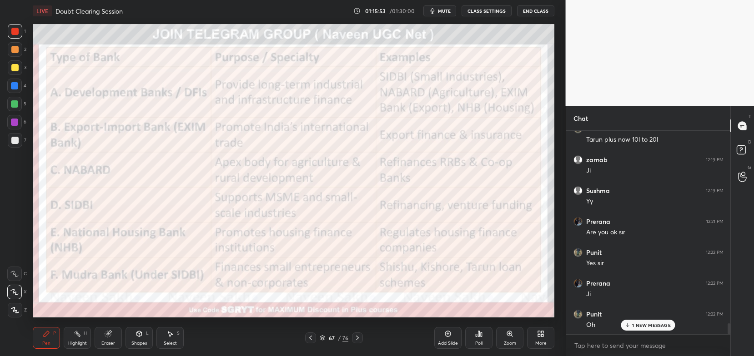
scroll to position [3559, 0]
click at [358, 337] on icon at bounding box center [357, 338] width 7 height 7
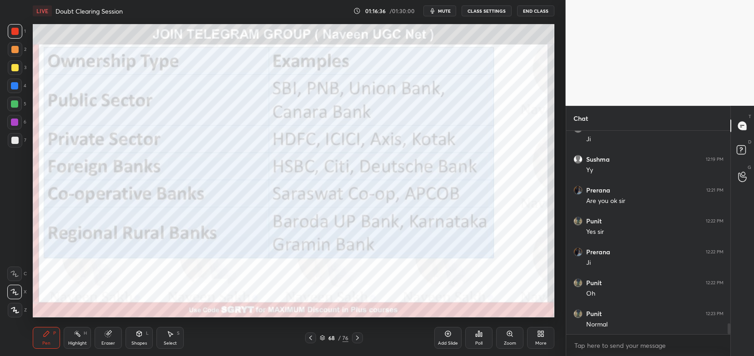
click at [360, 339] on icon at bounding box center [357, 338] width 7 height 7
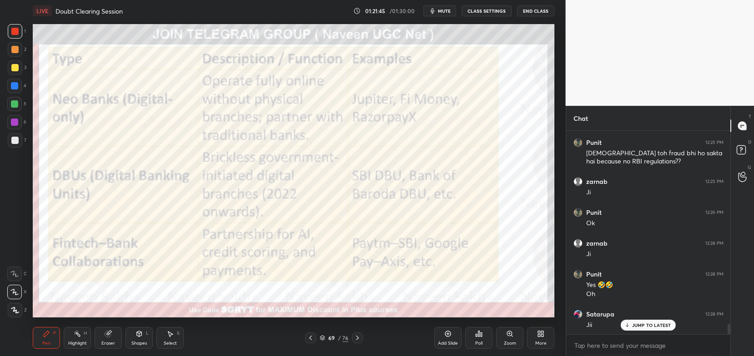
scroll to position [3823, 0]
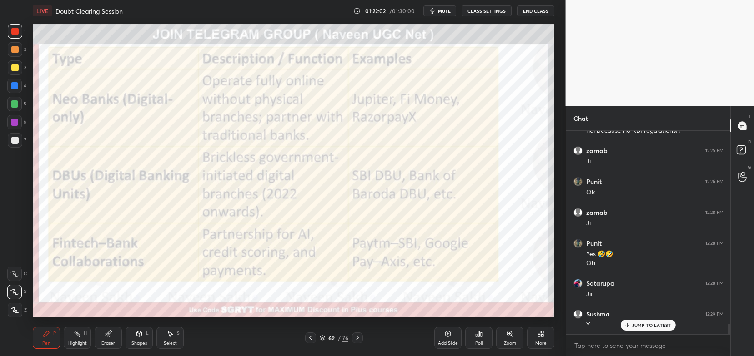
click at [314, 347] on div "Pen P Highlight H Eraser Shapes L Select S 69 / 76 Add Slide Poll Zoom More" at bounding box center [293, 338] width 521 height 36
click at [324, 340] on icon at bounding box center [322, 337] width 5 height 5
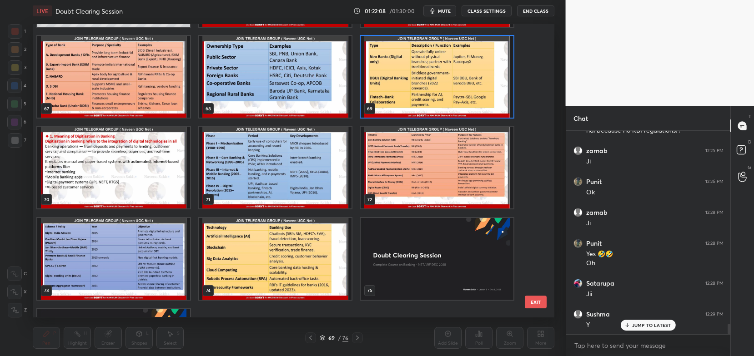
scroll to position [3854, 0]
click at [405, 96] on img "grid" at bounding box center [436, 77] width 153 height 82
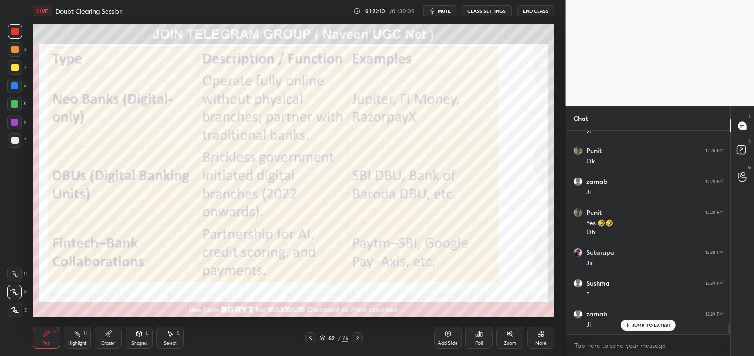
click at [404, 97] on img "grid" at bounding box center [436, 77] width 153 height 82
click at [320, 338] on icon at bounding box center [322, 337] width 5 height 2
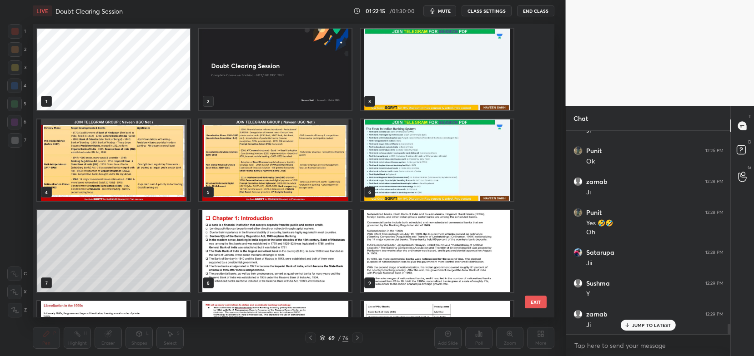
click at [257, 71] on img "grid" at bounding box center [275, 70] width 153 height 82
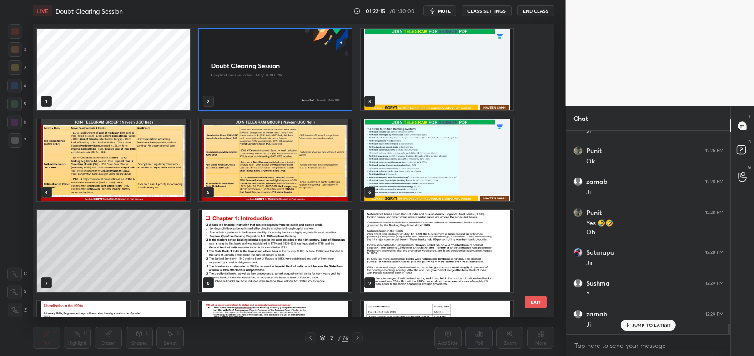
click at [256, 74] on img "grid" at bounding box center [275, 70] width 153 height 82
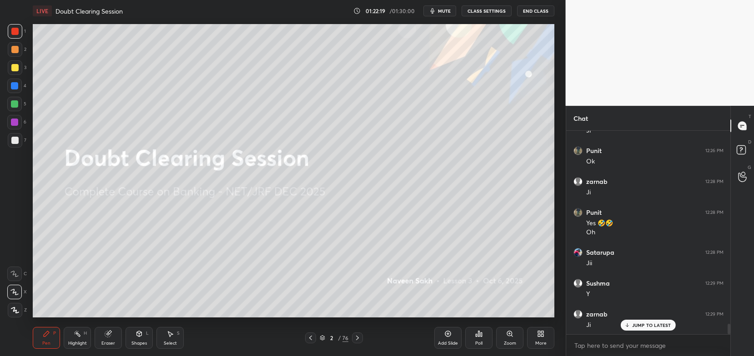
click at [15, 65] on div at bounding box center [14, 67] width 7 height 7
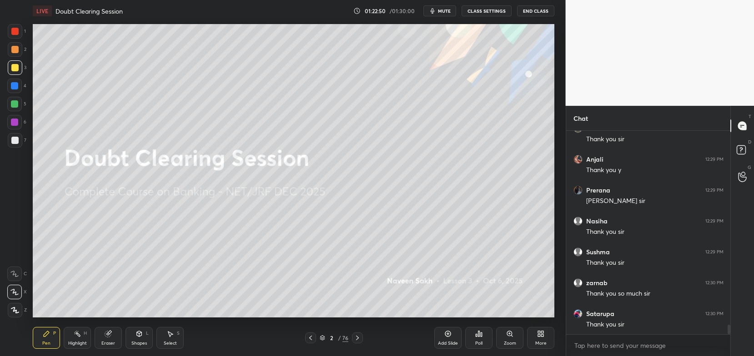
scroll to position [4101, 0]
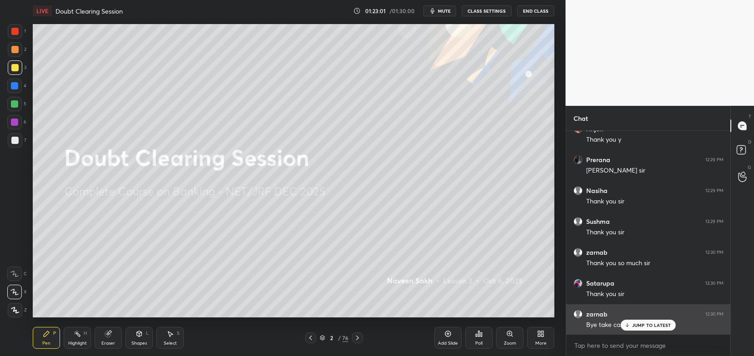
click at [633, 326] on p "JUMP TO LATEST" at bounding box center [651, 325] width 39 height 5
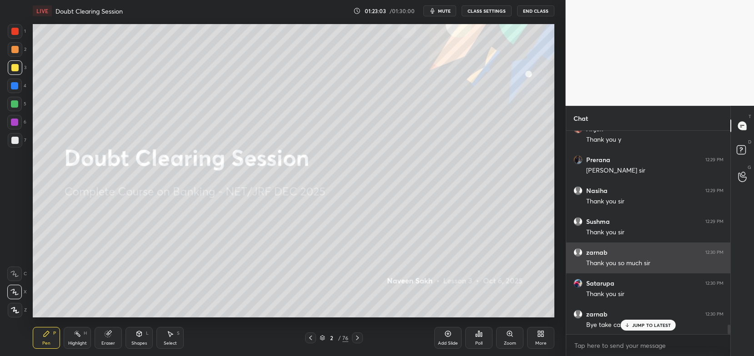
scroll to position [4132, 0]
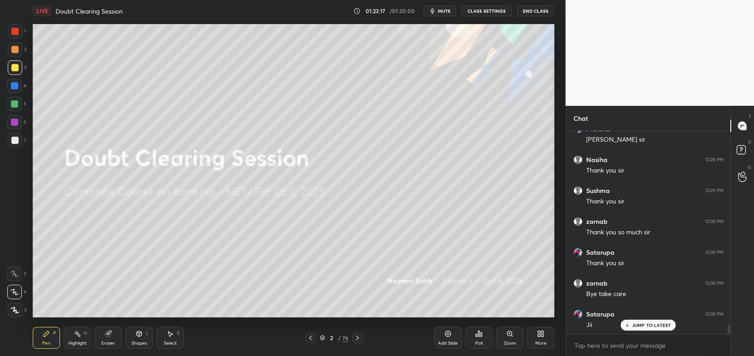
click at [538, 13] on button "End Class" at bounding box center [535, 10] width 37 height 11
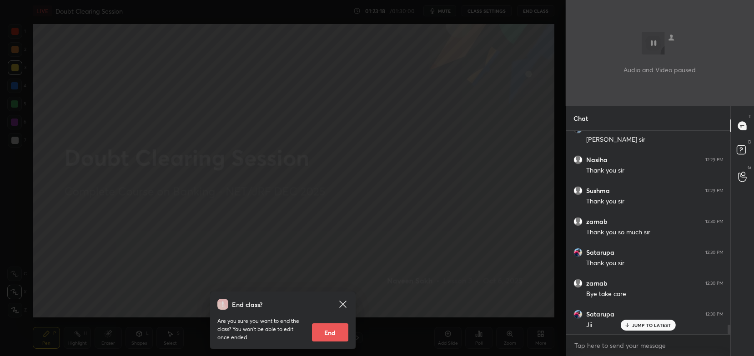
click at [341, 330] on button "End" at bounding box center [330, 333] width 36 height 18
type textarea "x"
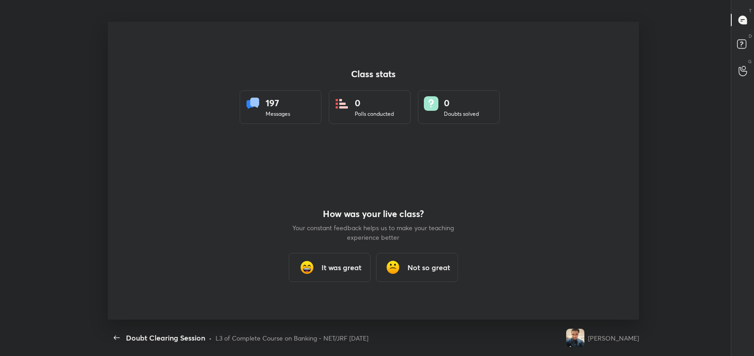
scroll to position [0, 0]
click at [355, 265] on h3 "It was great" at bounding box center [341, 267] width 40 height 11
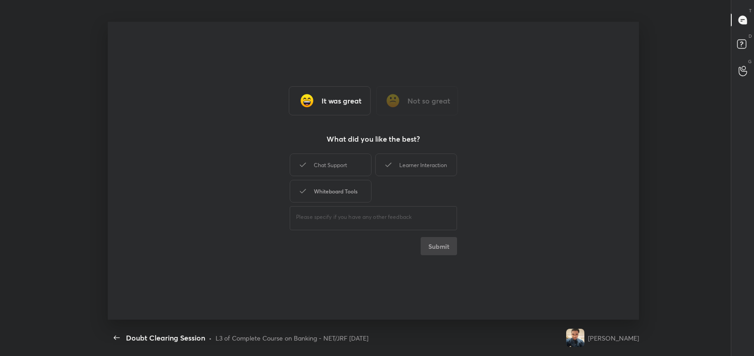
click at [347, 176] on div "Chat Support" at bounding box center [331, 165] width 82 height 23
click at [345, 195] on div "Whiteboard Tools" at bounding box center [331, 191] width 82 height 23
click at [425, 162] on div "Learner Interaction" at bounding box center [416, 165] width 82 height 23
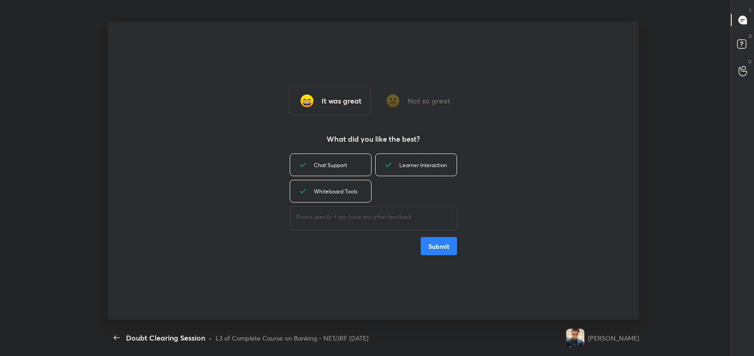
click at [443, 240] on button "Submit" at bounding box center [438, 246] width 36 height 18
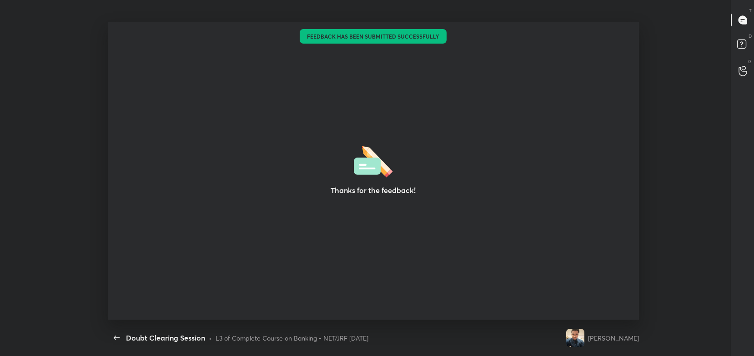
click at [739, 83] on div "G Raise Hand (G)" at bounding box center [742, 70] width 23 height 25
